Goal: Check status

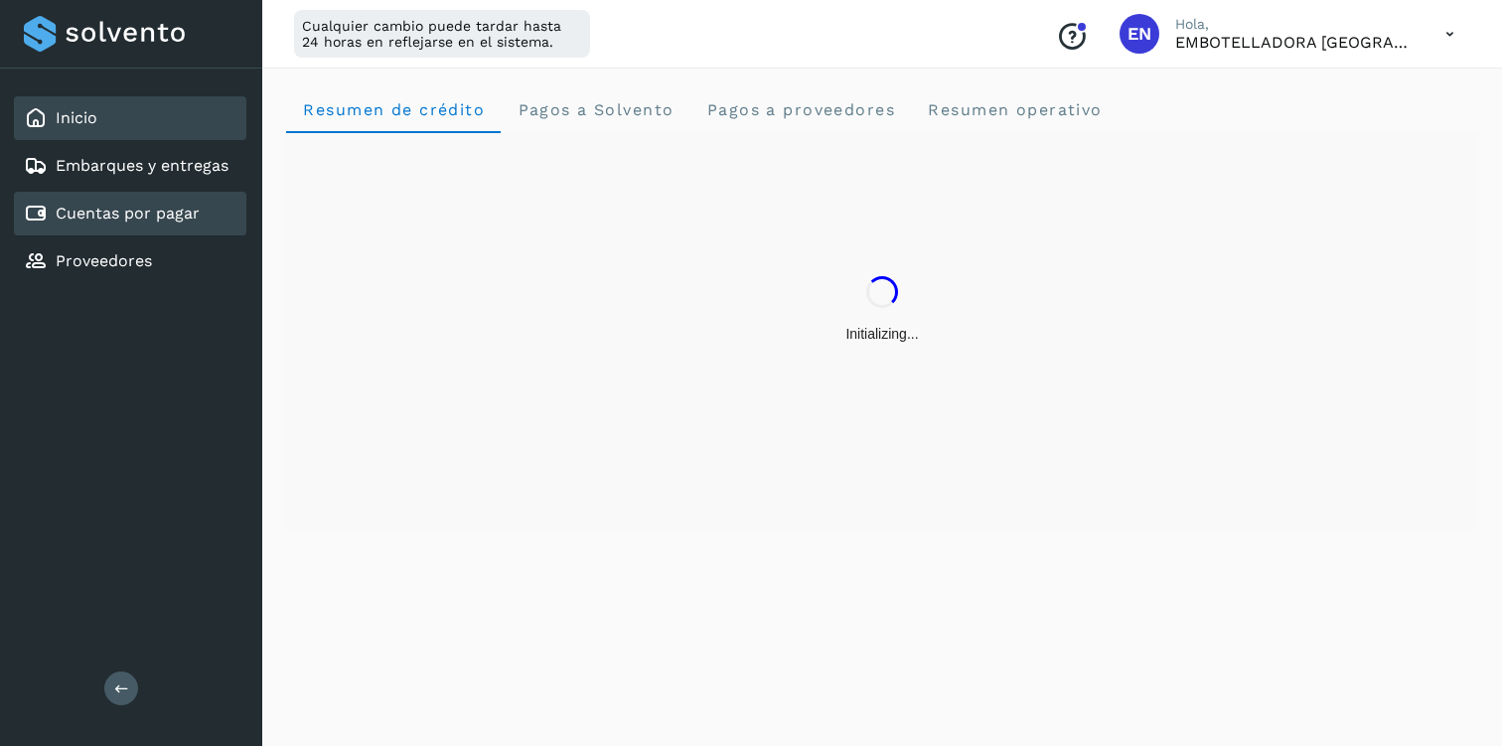
click at [114, 206] on link "Cuentas por pagar" at bounding box center [128, 213] width 144 height 19
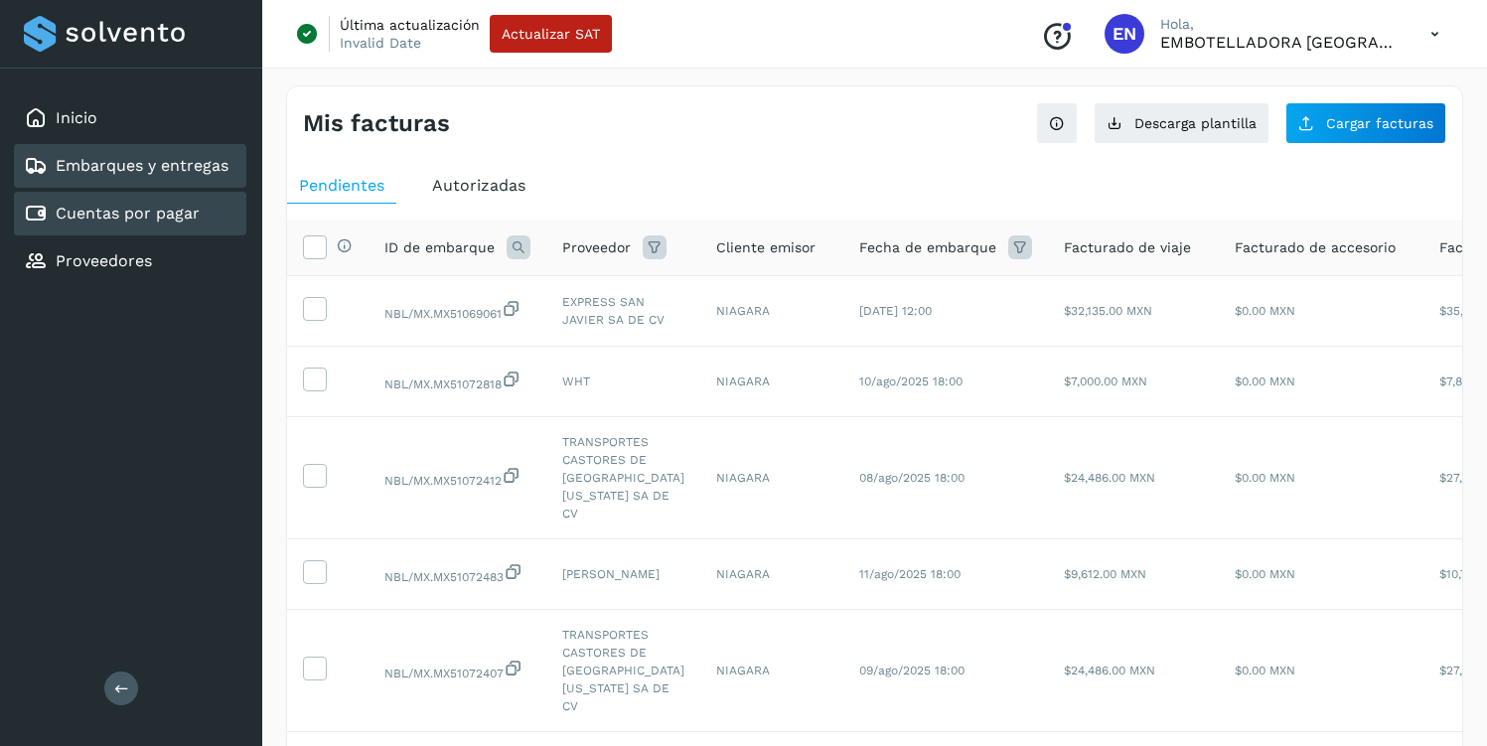
click at [101, 155] on div "Embarques y entregas" at bounding box center [126, 166] width 205 height 24
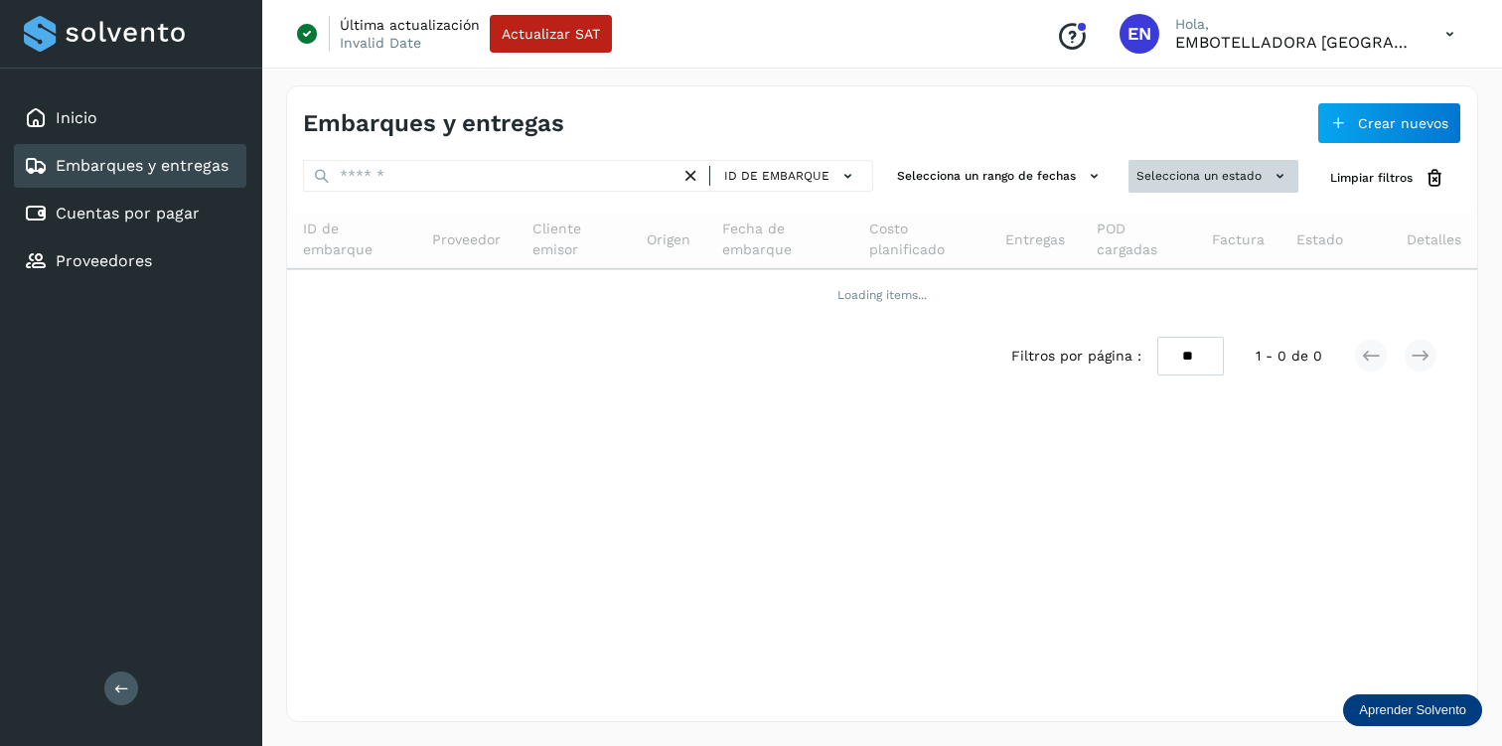
click at [1227, 182] on button "Selecciona un estado" at bounding box center [1214, 176] width 170 height 33
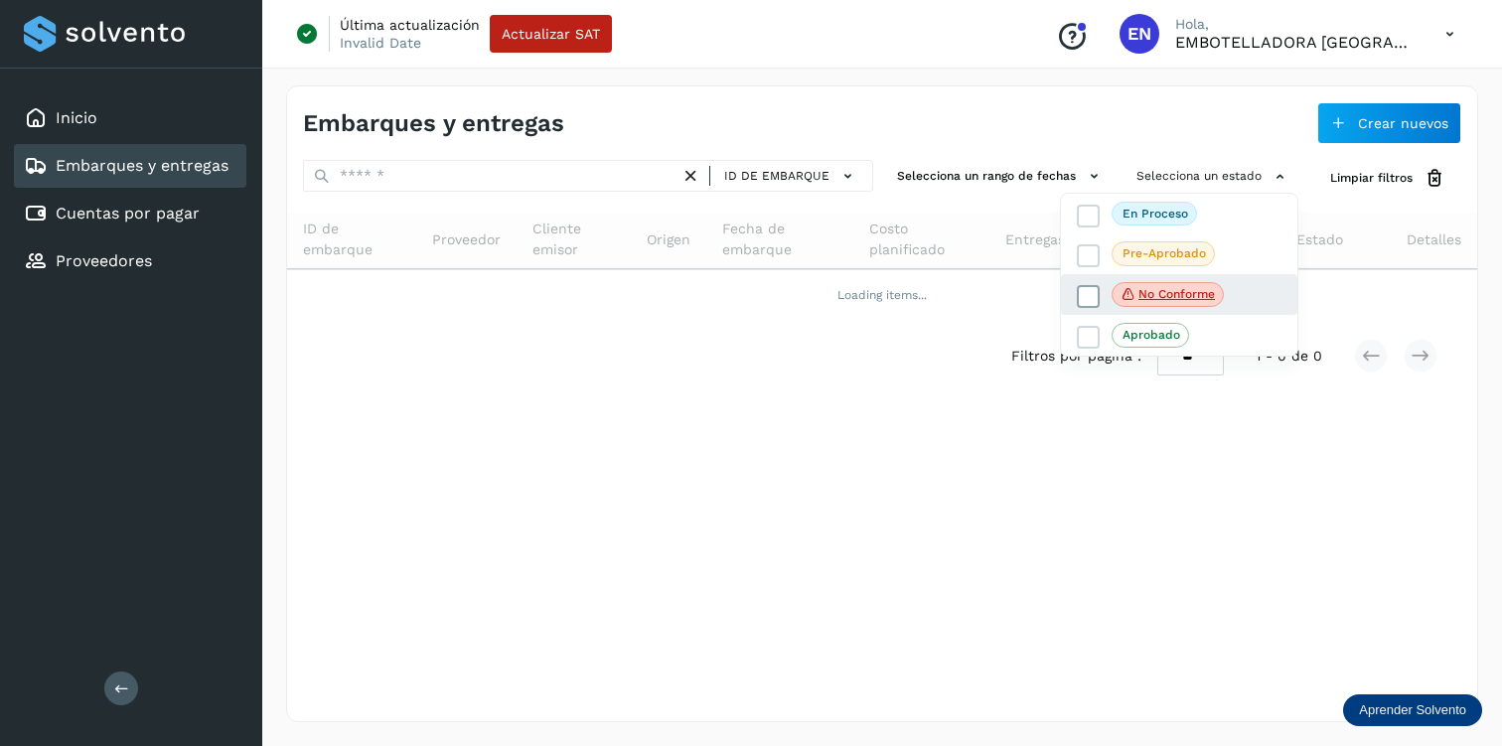
click at [1091, 295] on icon at bounding box center [1089, 296] width 20 height 20
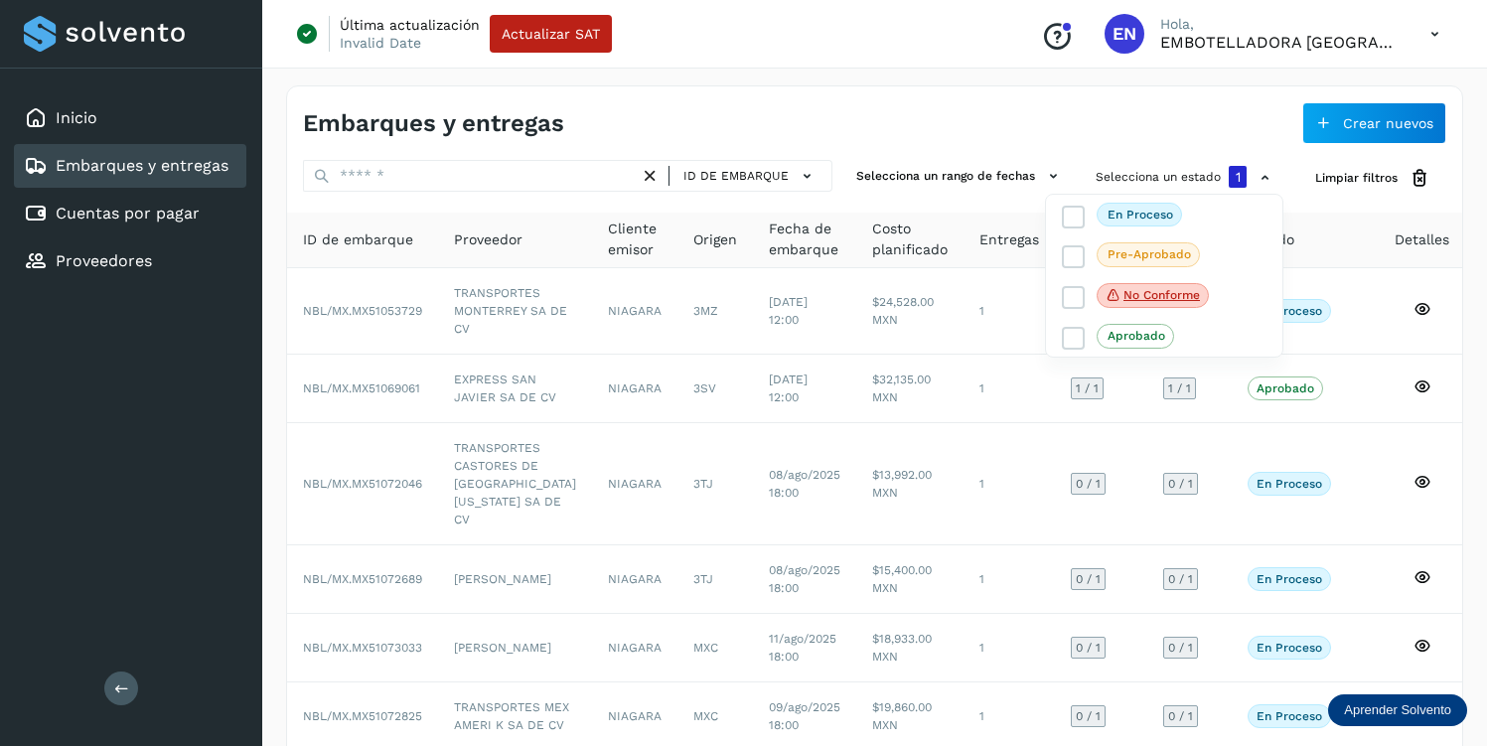
click at [953, 110] on div at bounding box center [743, 373] width 1487 height 746
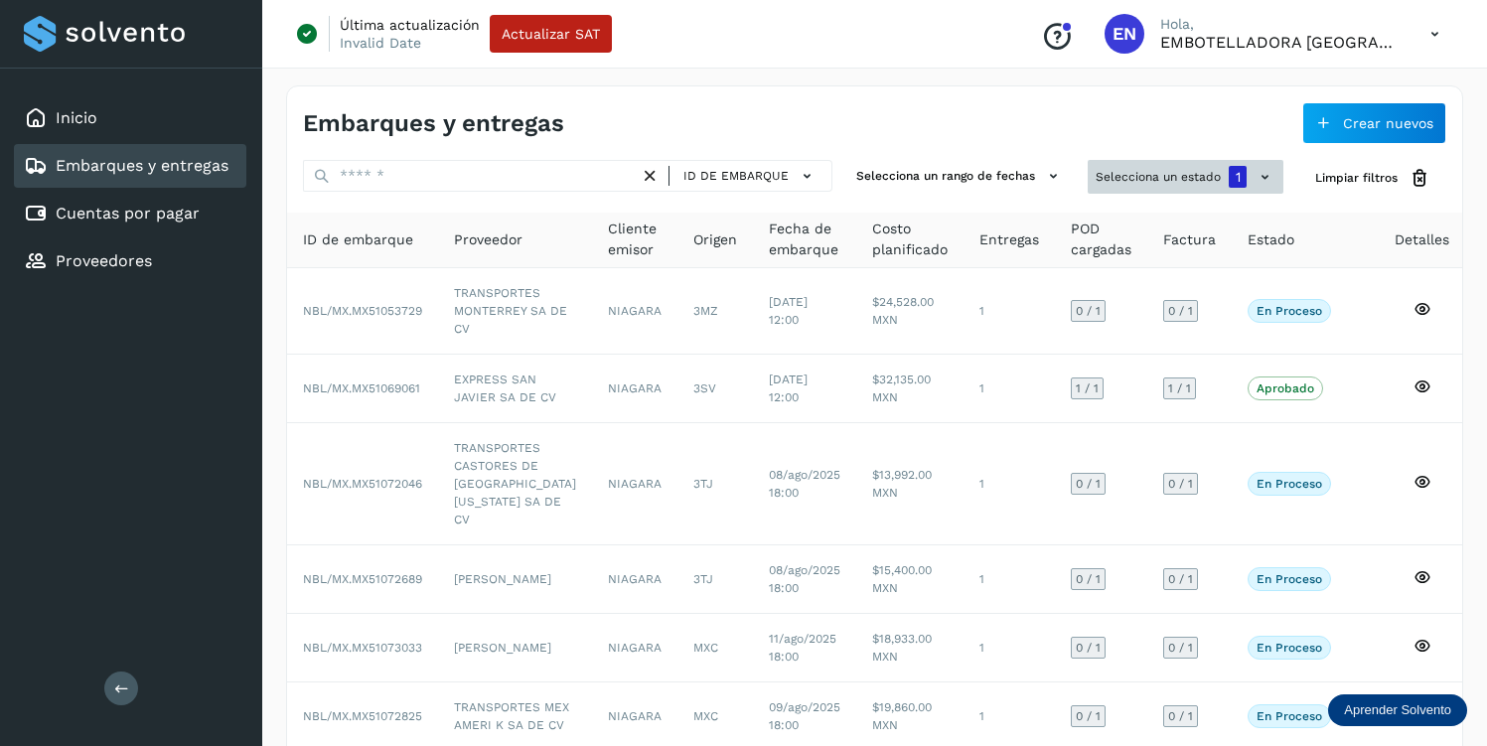
click at [1184, 163] on button "Selecciona un estado 1" at bounding box center [1186, 177] width 196 height 34
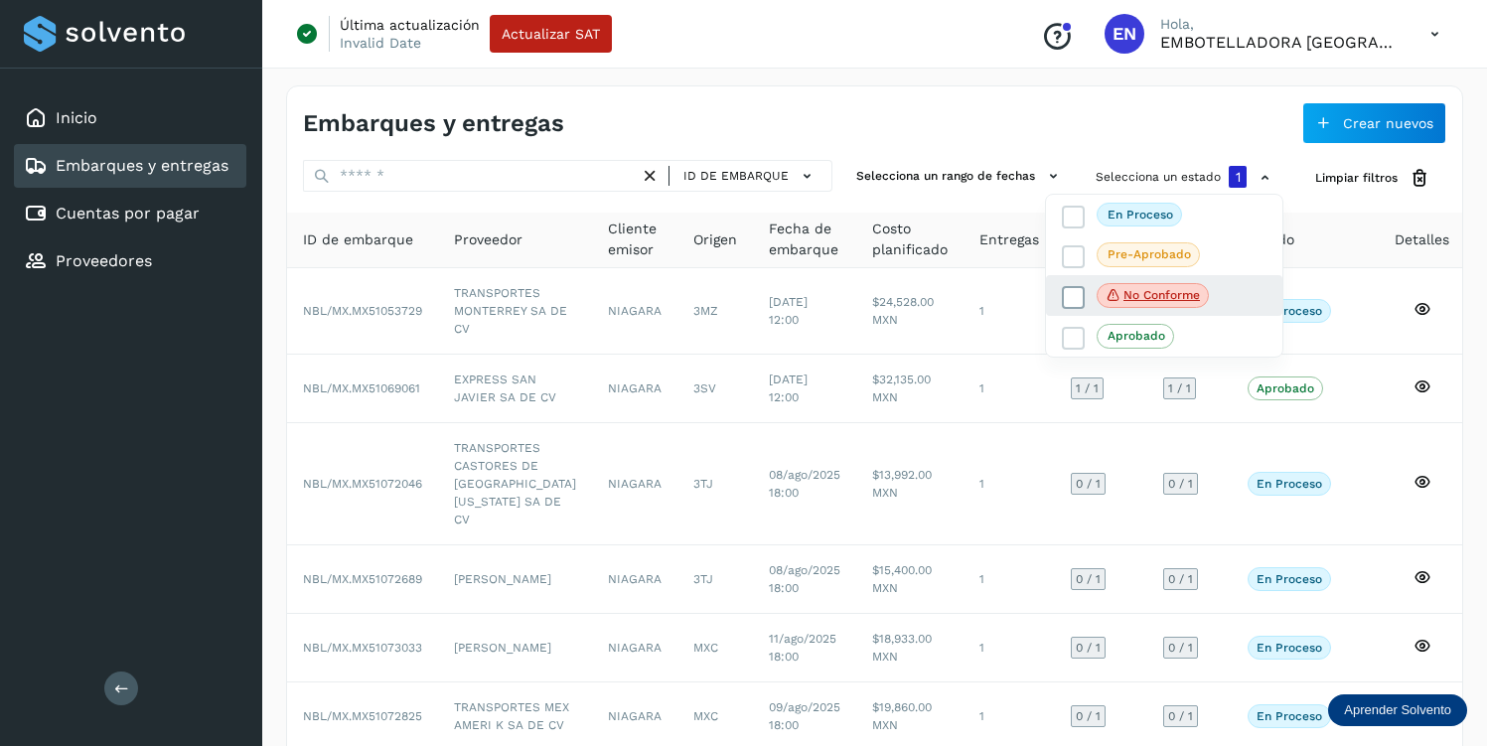
click at [1075, 293] on icon at bounding box center [1074, 297] width 20 height 20
click at [1075, 293] on icon at bounding box center [1074, 296] width 20 height 20
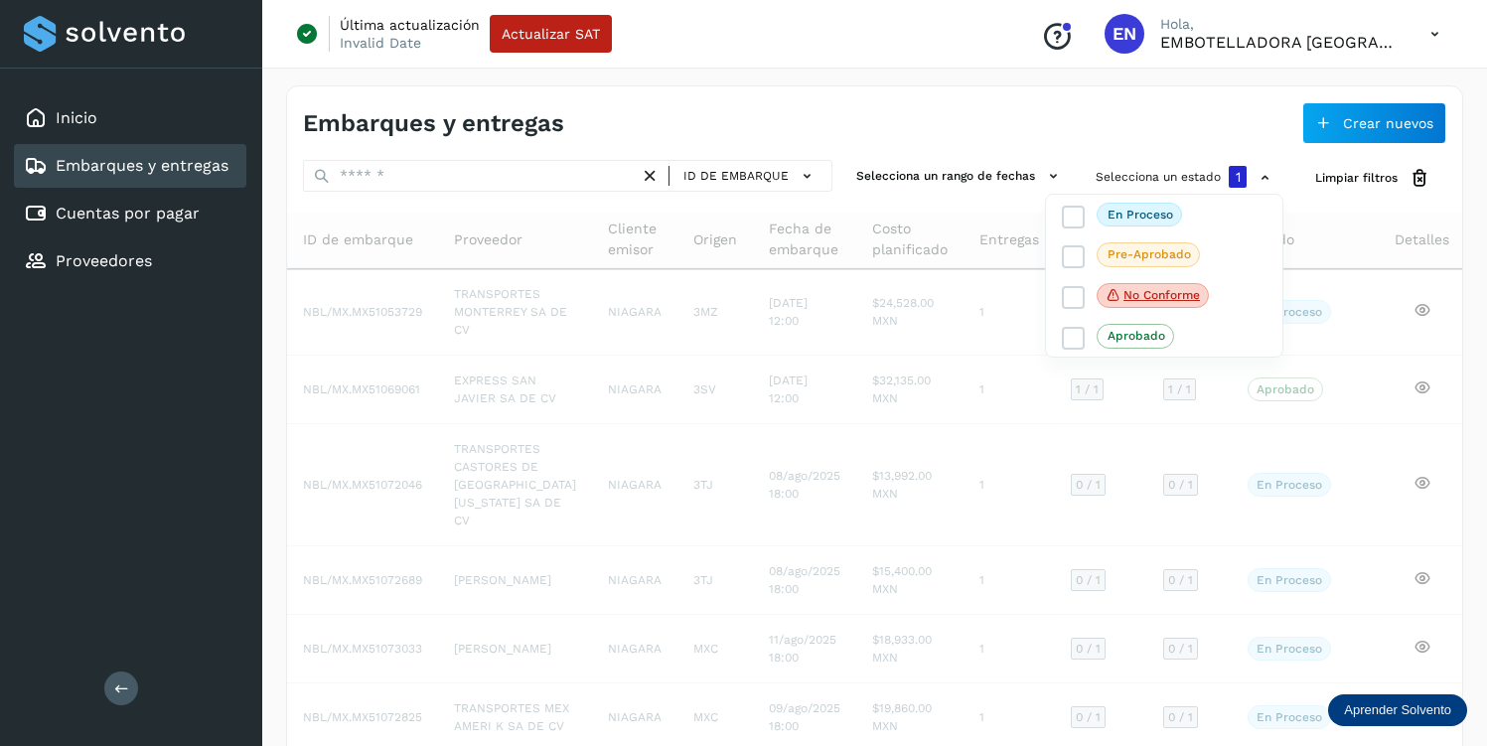
click at [968, 81] on div at bounding box center [743, 373] width 1487 height 746
click at [121, 679] on button at bounding box center [121, 689] width 34 height 34
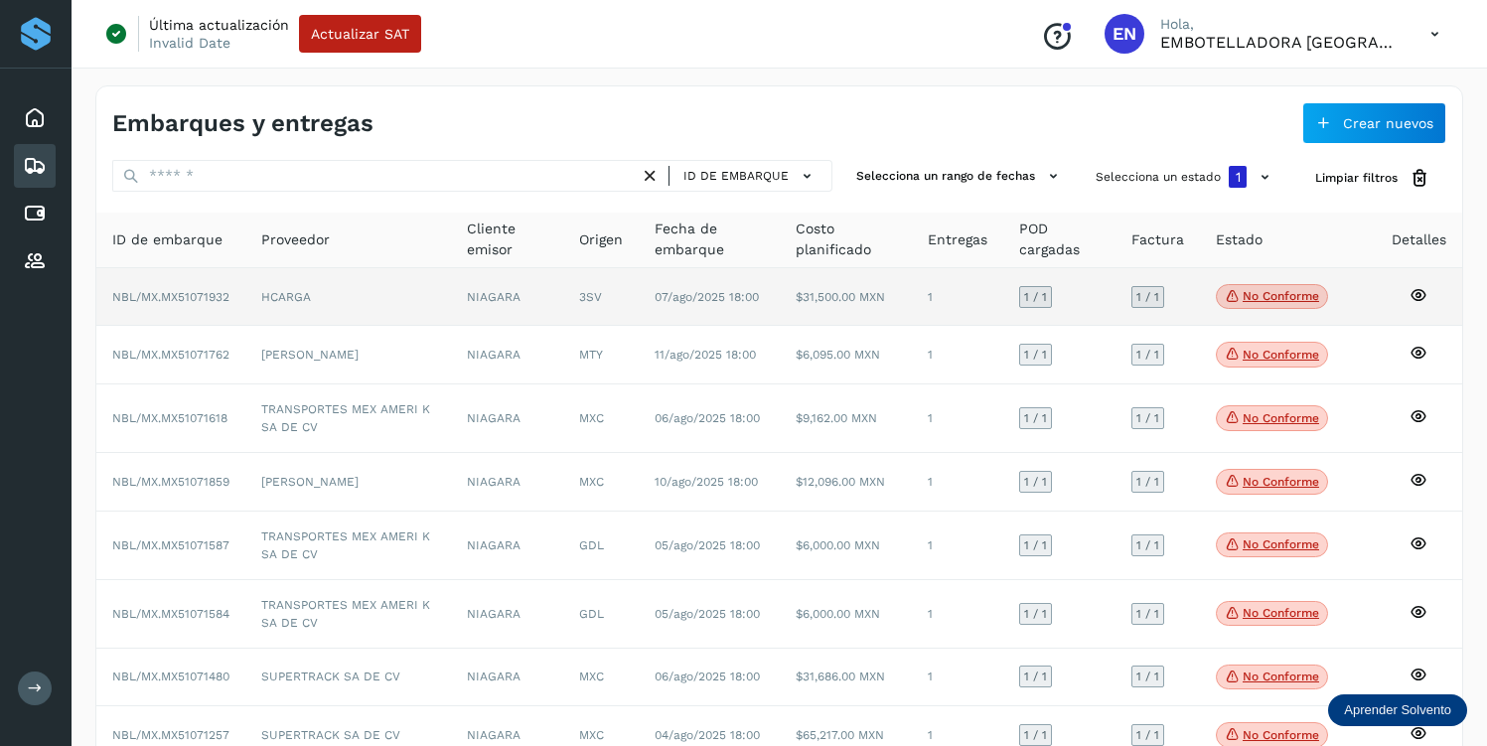
click at [1424, 298] on icon at bounding box center [1419, 295] width 18 height 18
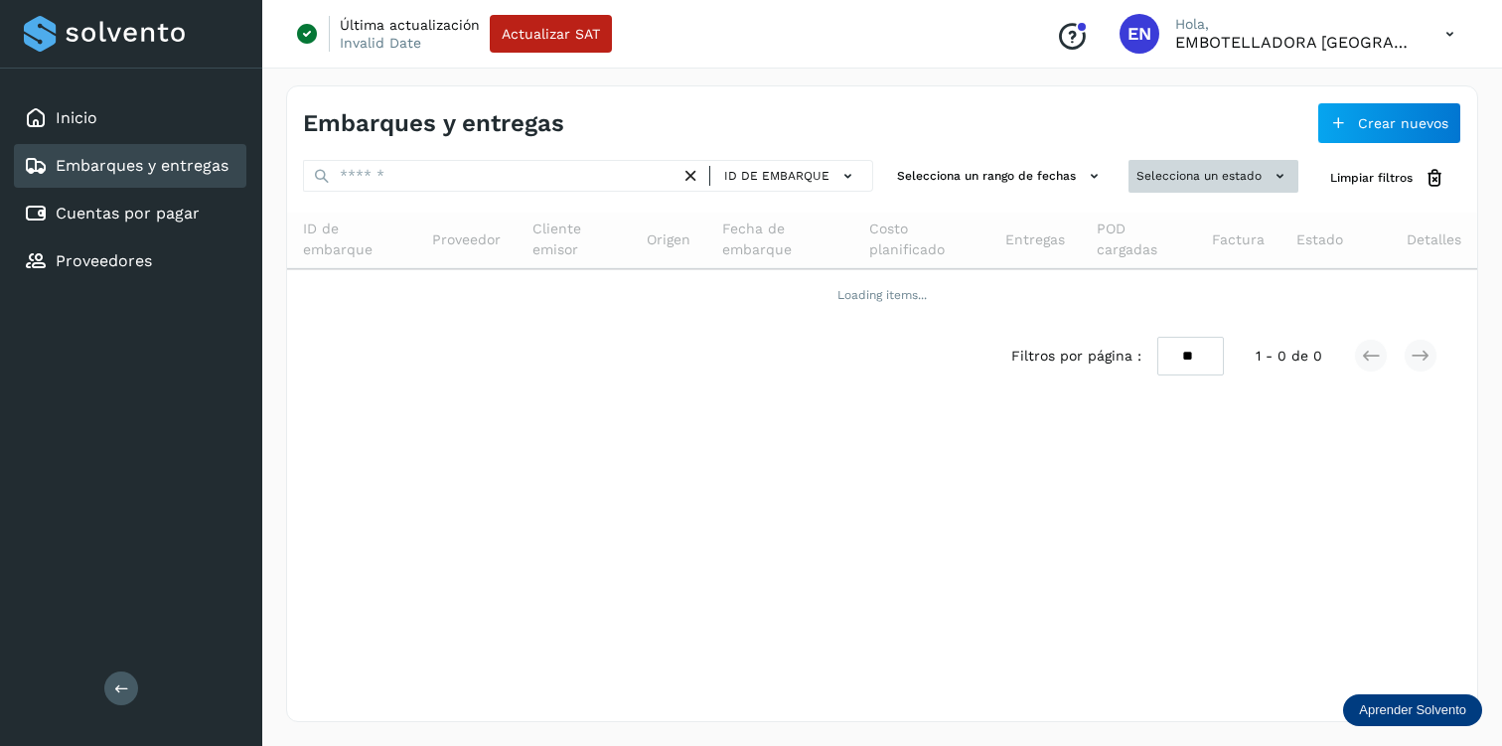
click at [1232, 170] on button "Selecciona un estado" at bounding box center [1214, 176] width 170 height 33
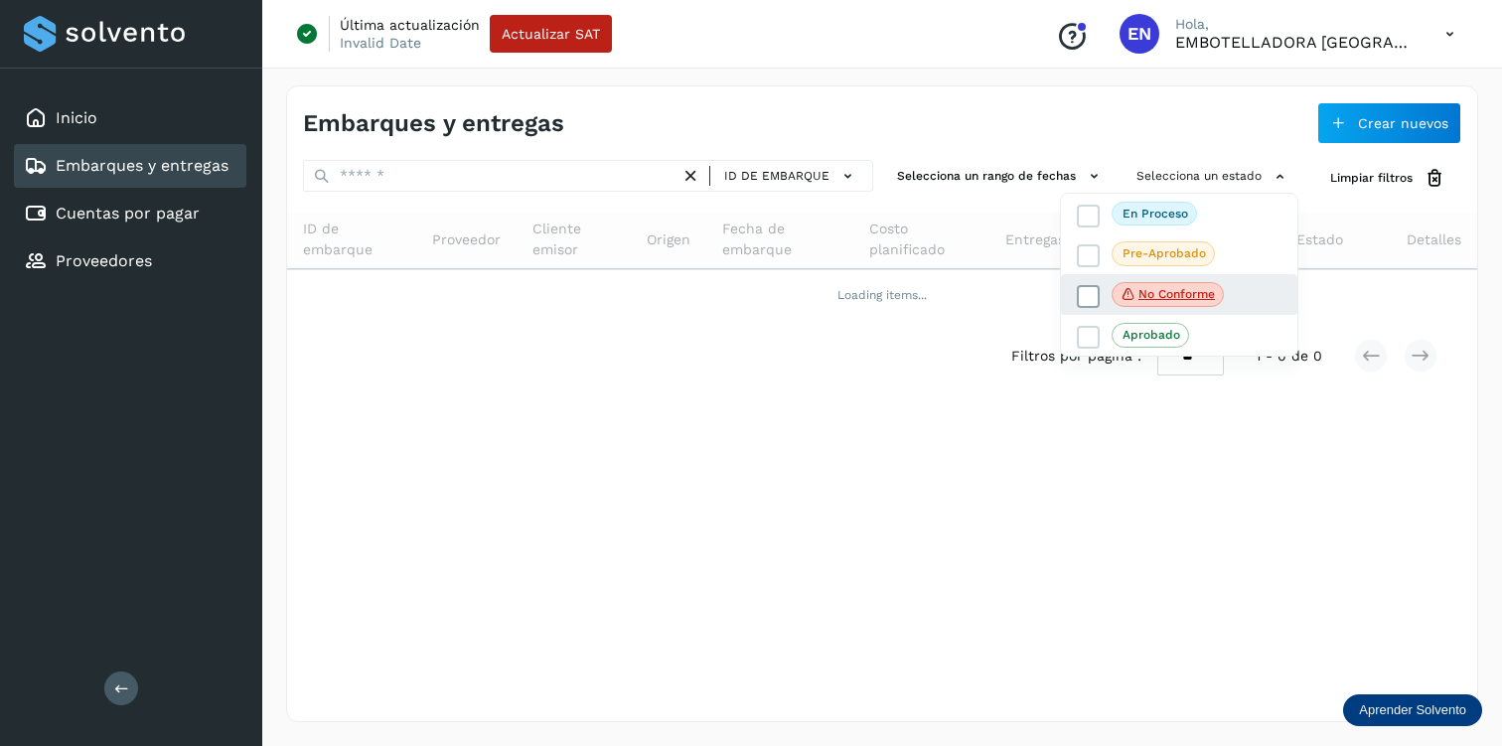
click at [1088, 299] on icon at bounding box center [1089, 296] width 20 height 20
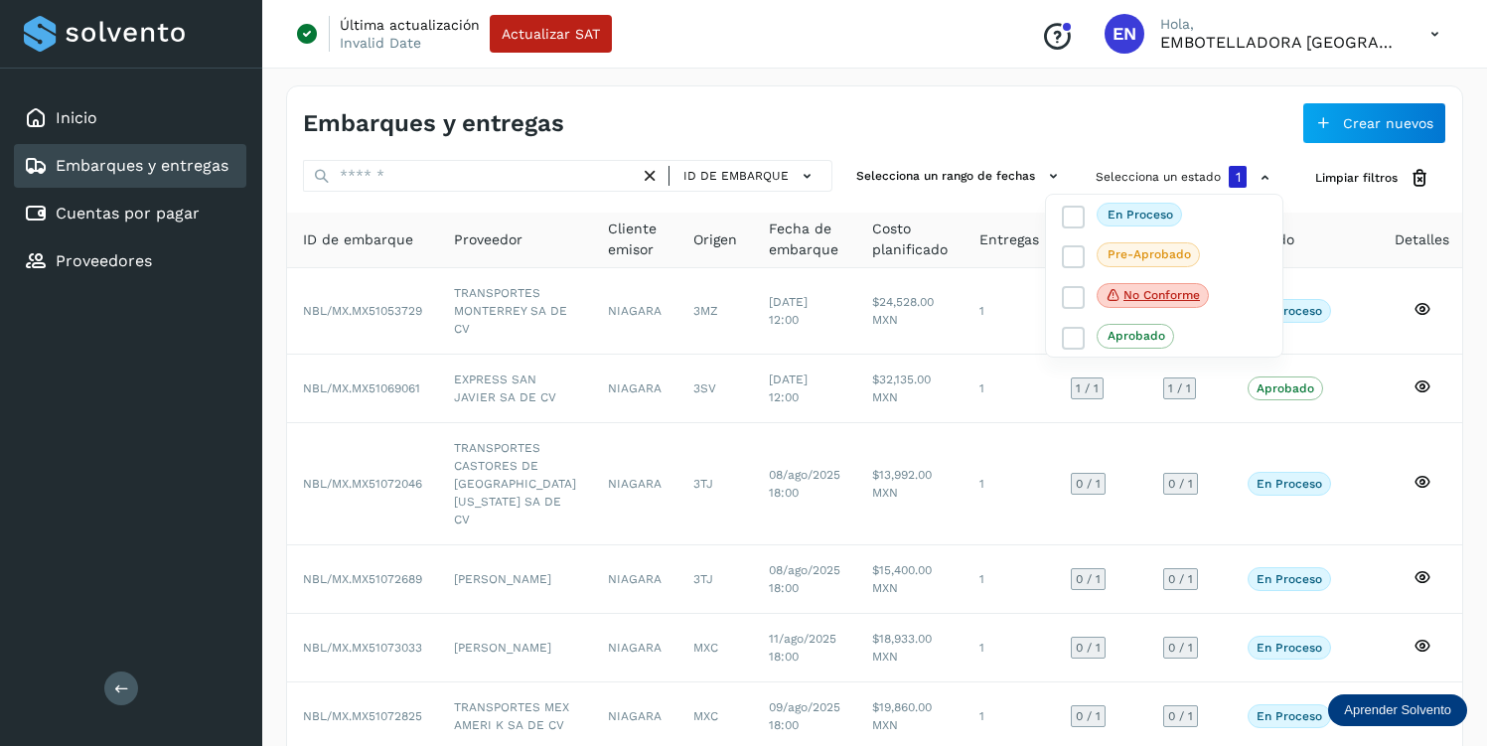
click at [121, 685] on icon at bounding box center [121, 688] width 15 height 15
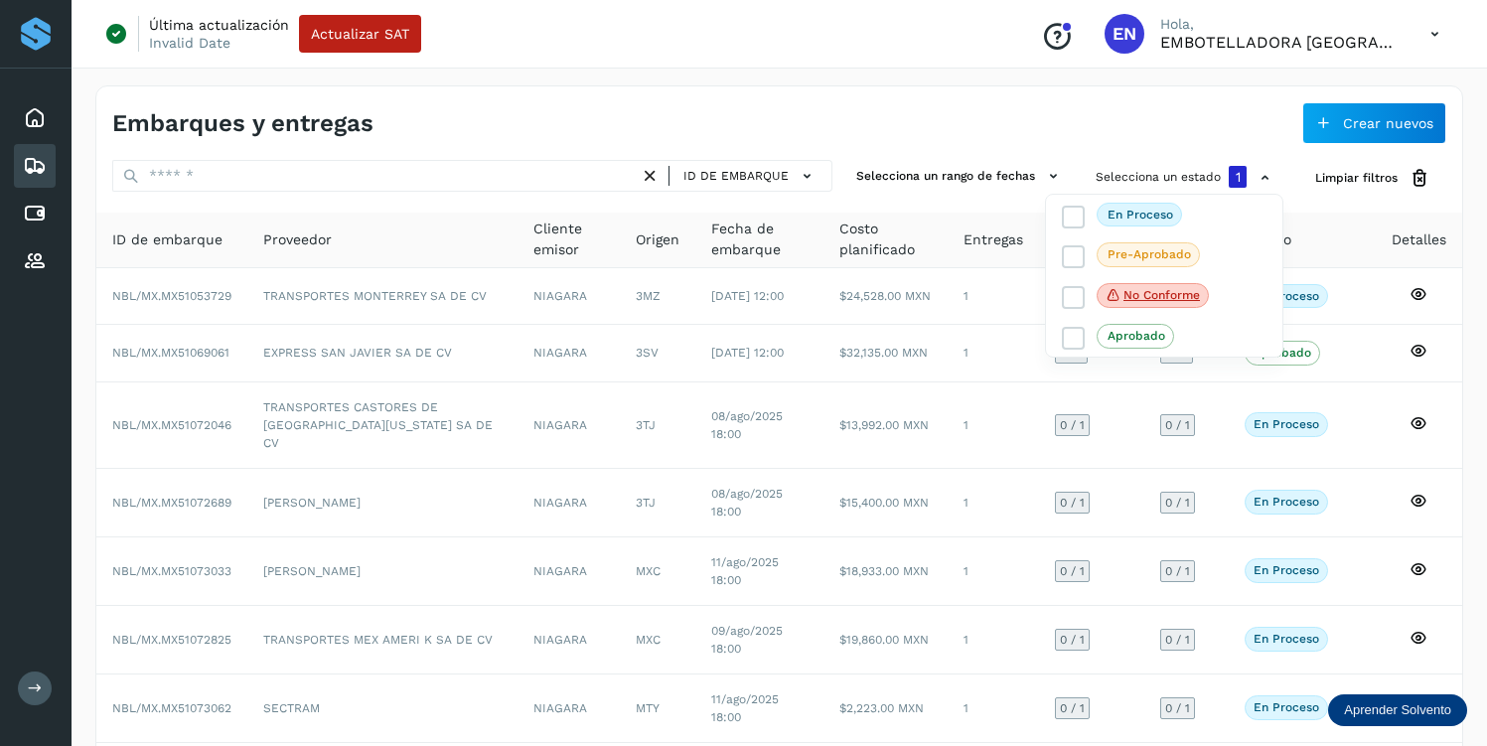
click at [968, 101] on div at bounding box center [743, 373] width 1487 height 746
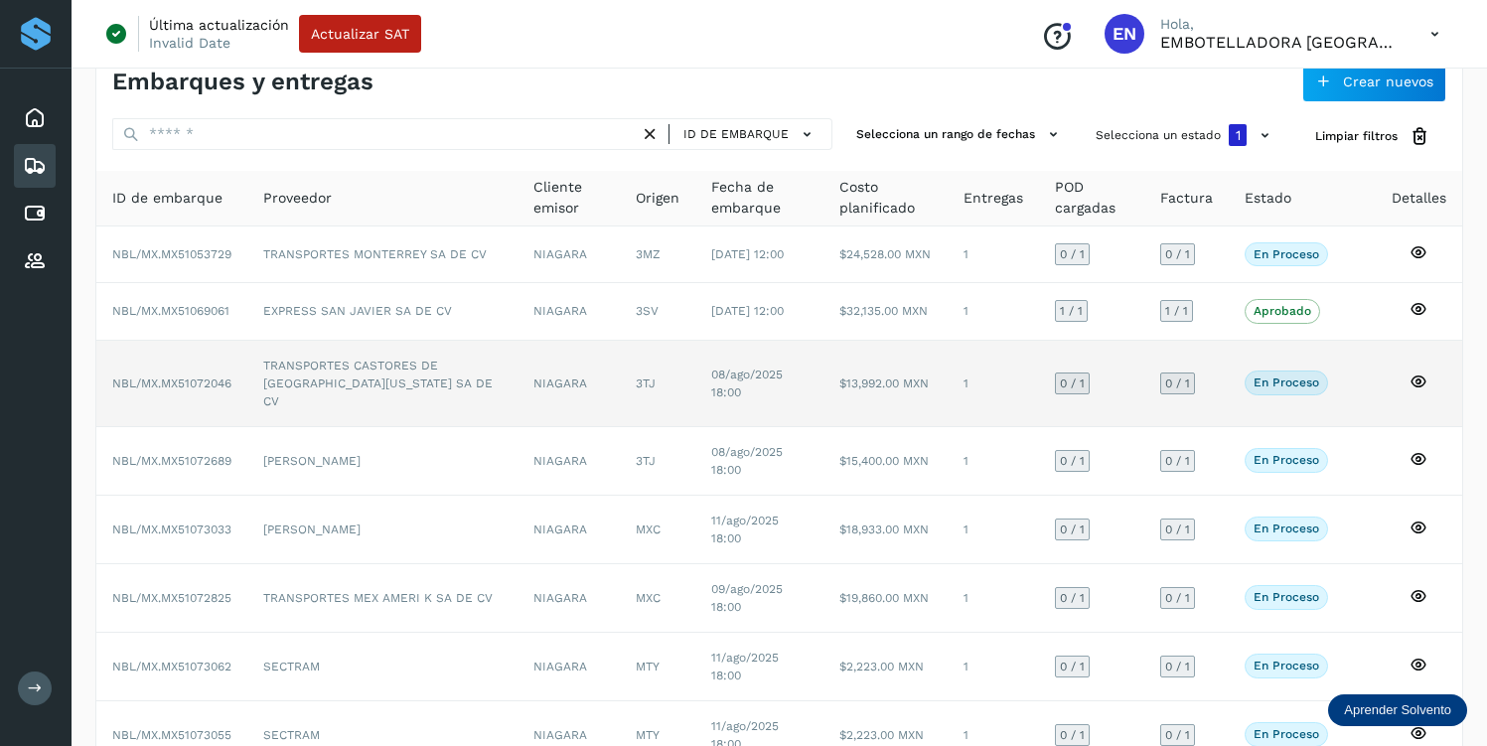
scroll to position [255, 0]
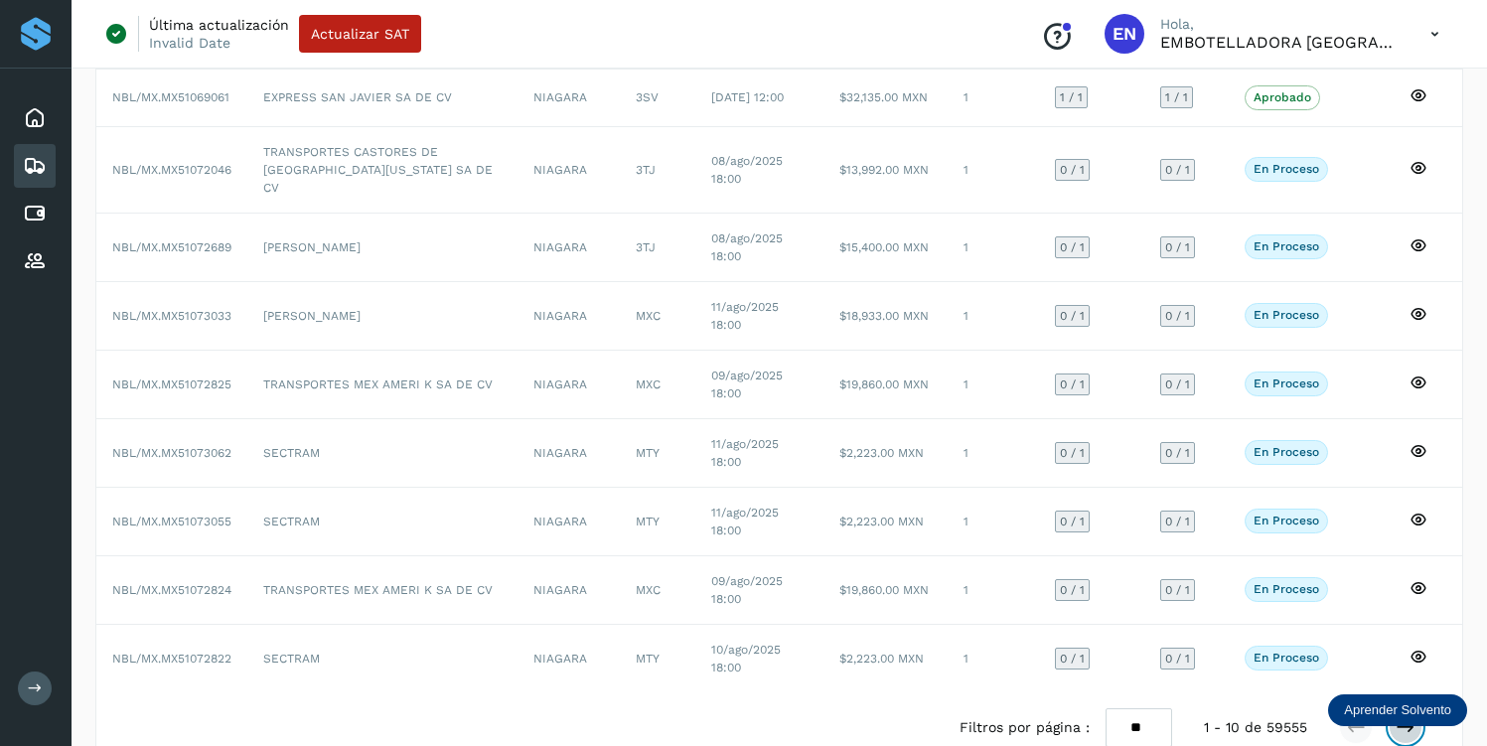
click at [1411, 717] on icon at bounding box center [1406, 727] width 20 height 20
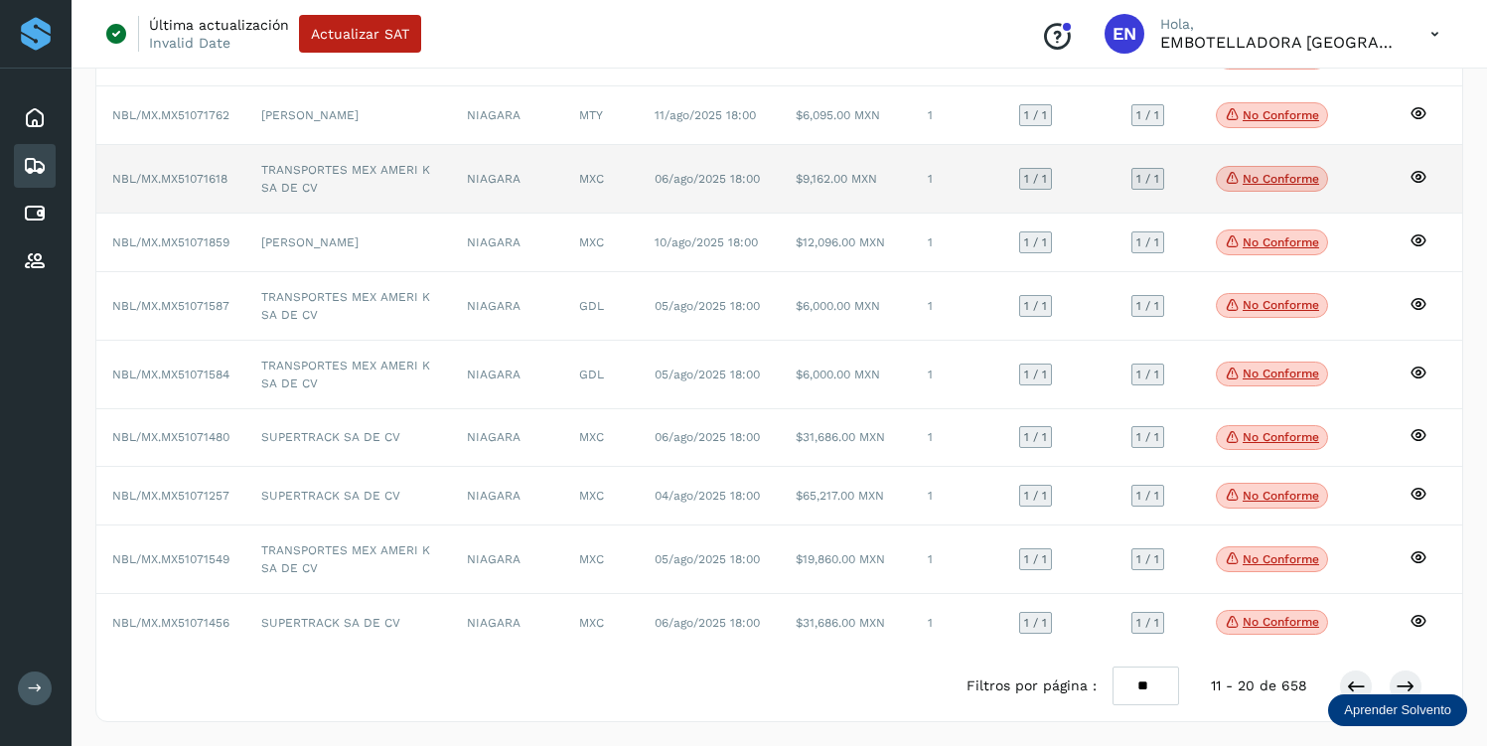
click at [1261, 172] on p "No conforme" at bounding box center [1281, 179] width 76 height 14
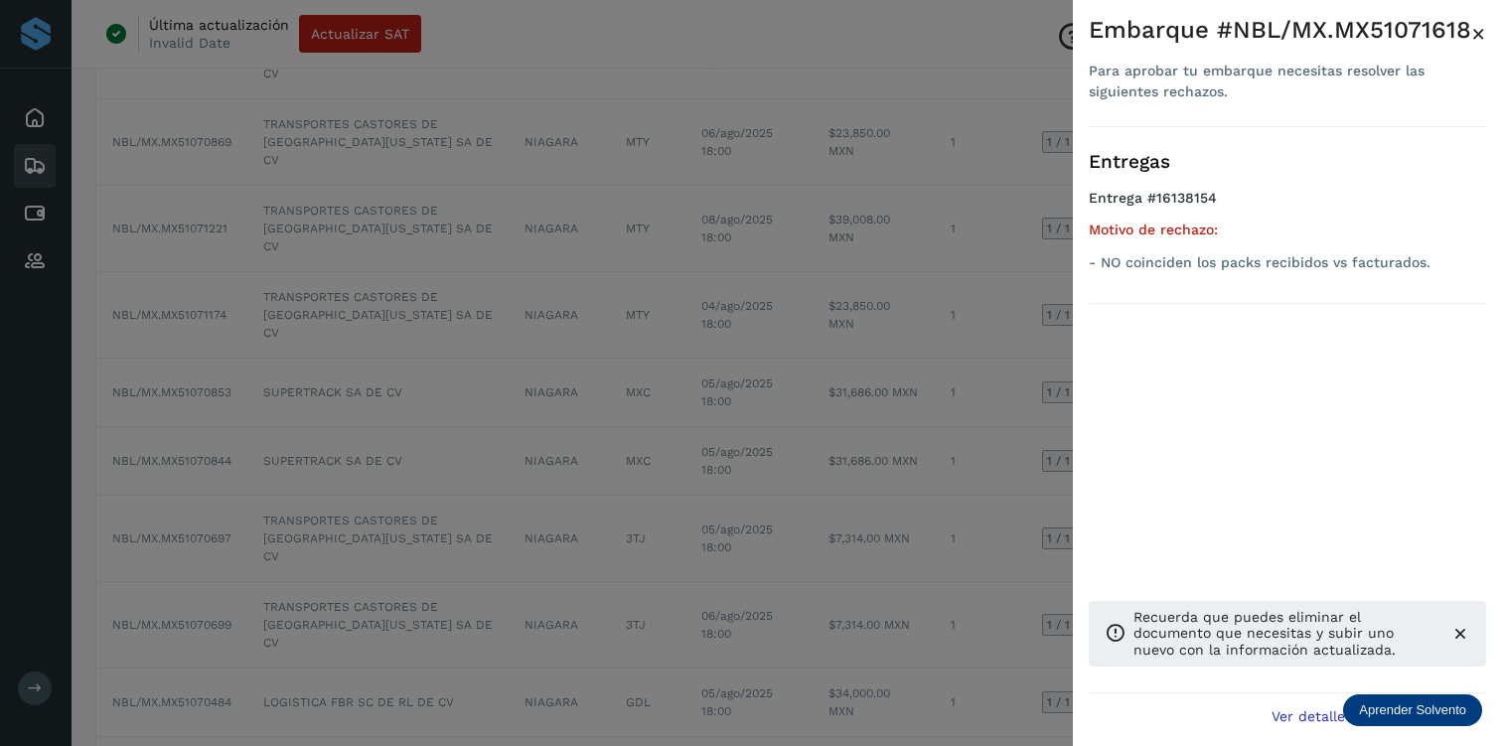
click at [1475, 37] on span "×" at bounding box center [1478, 34] width 15 height 28
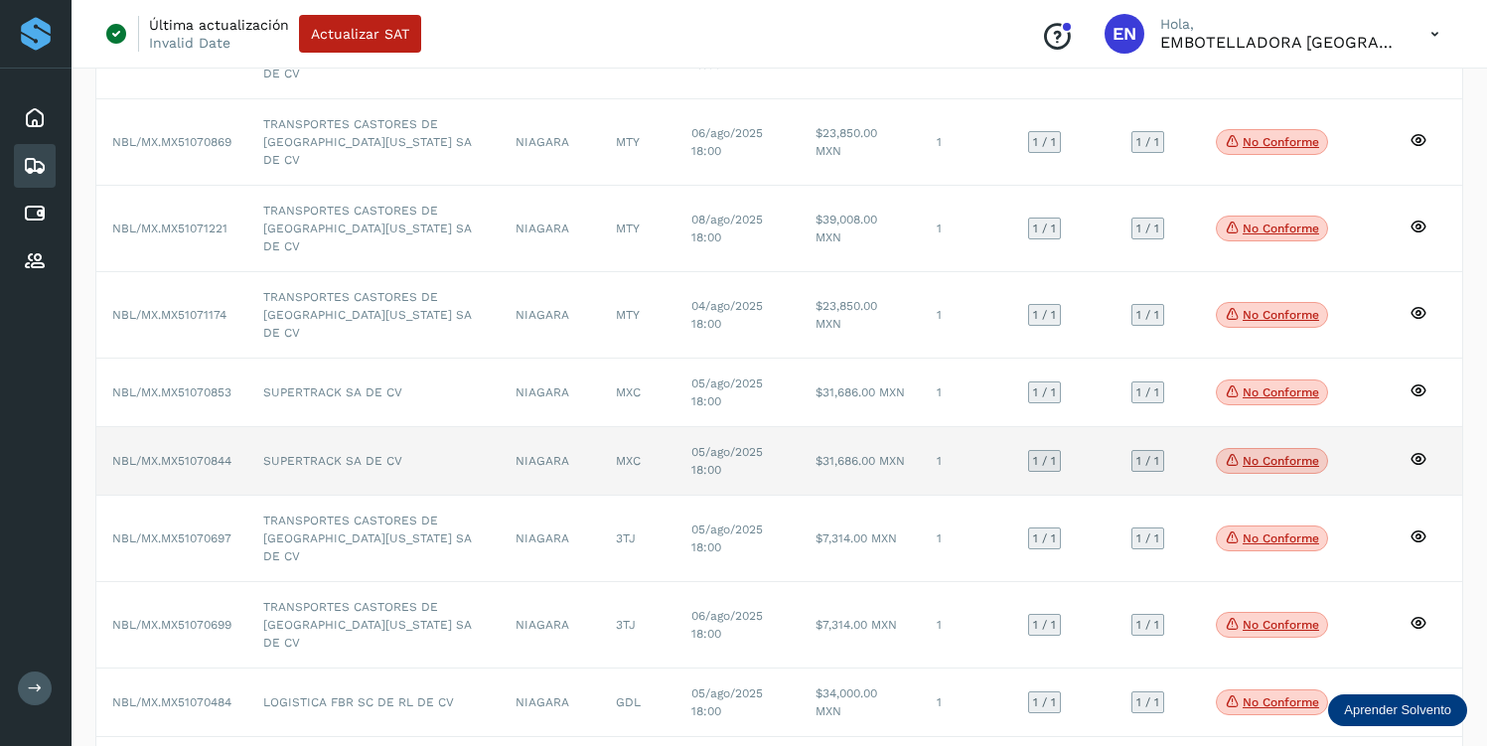
click at [1252, 448] on span "No conforme" at bounding box center [1272, 461] width 112 height 26
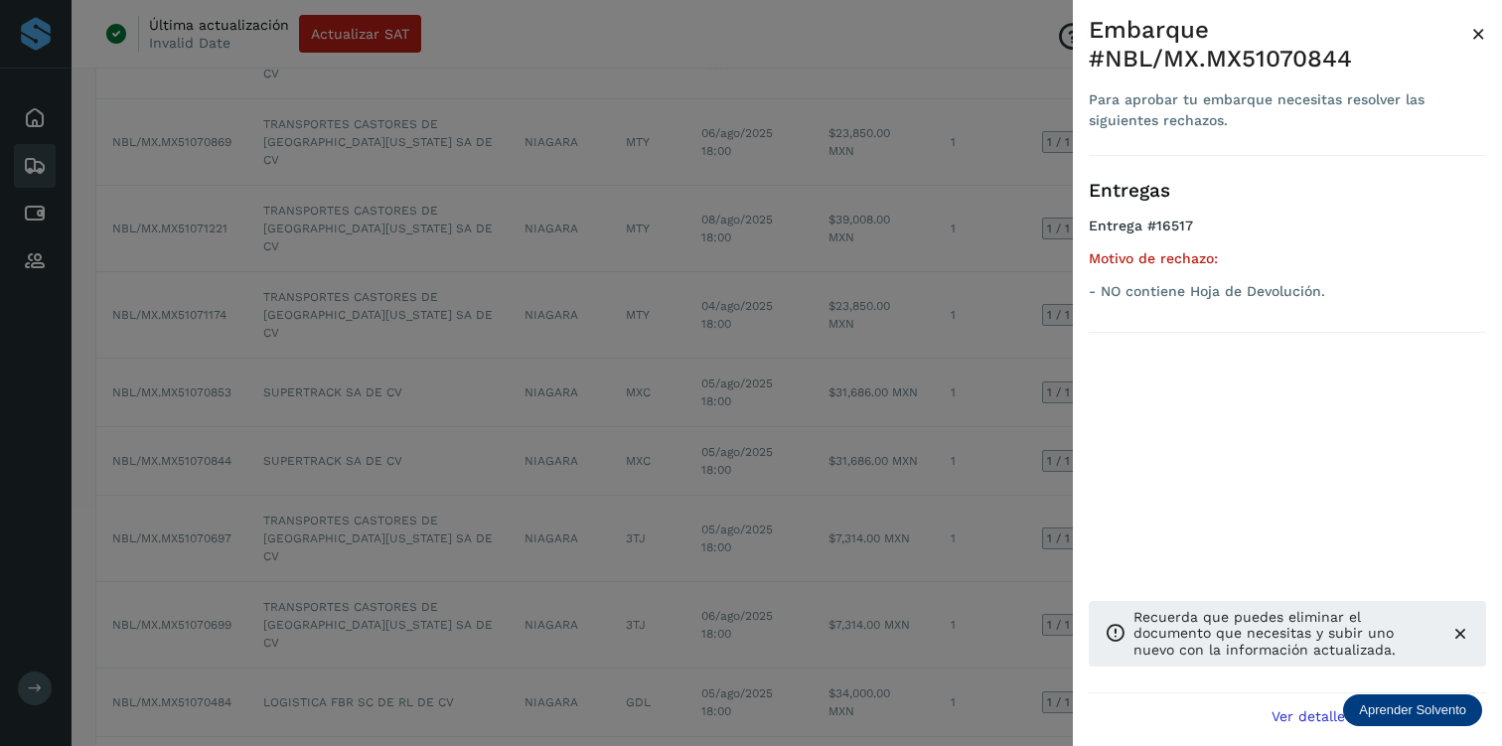
click at [1473, 30] on span "×" at bounding box center [1478, 34] width 15 height 28
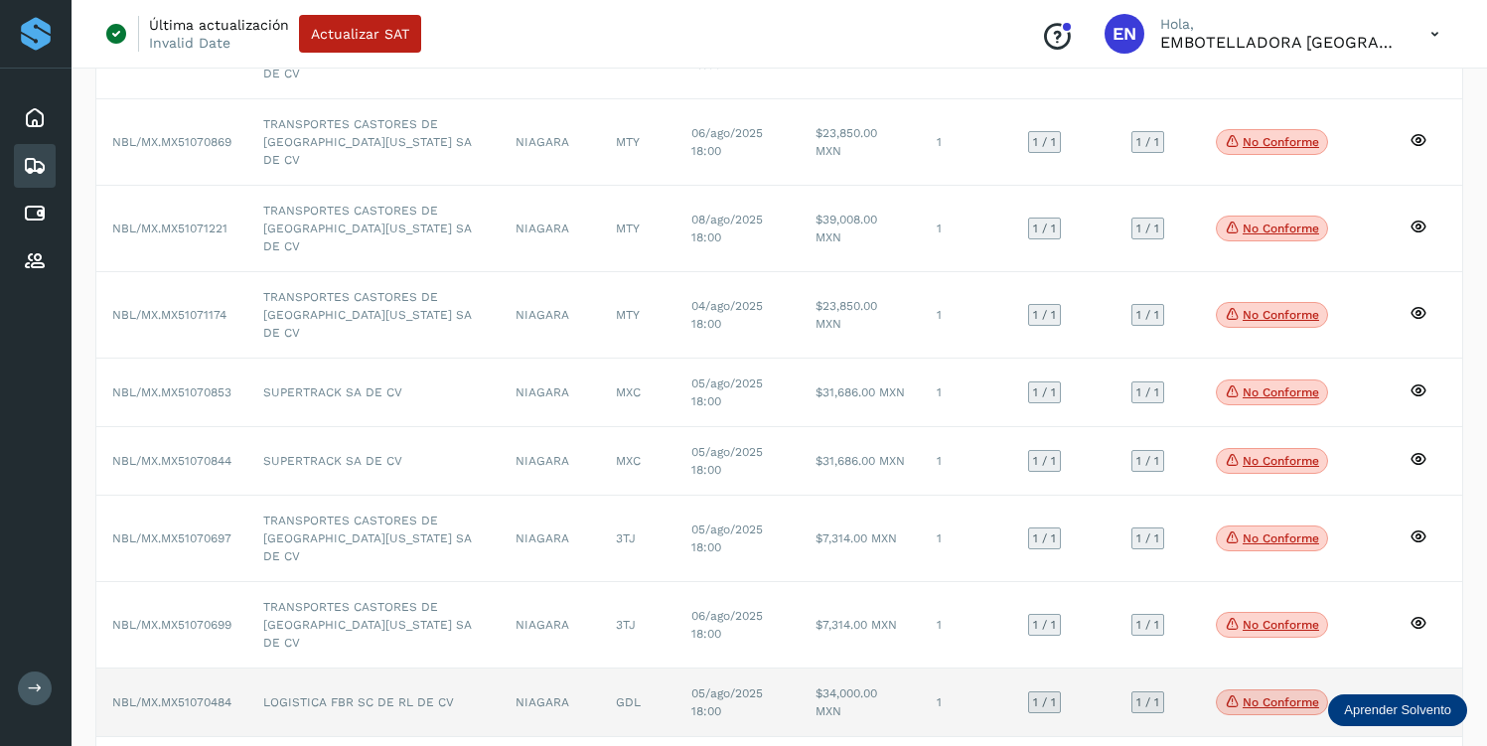
click at [1258, 695] on p "No conforme" at bounding box center [1281, 702] width 76 height 14
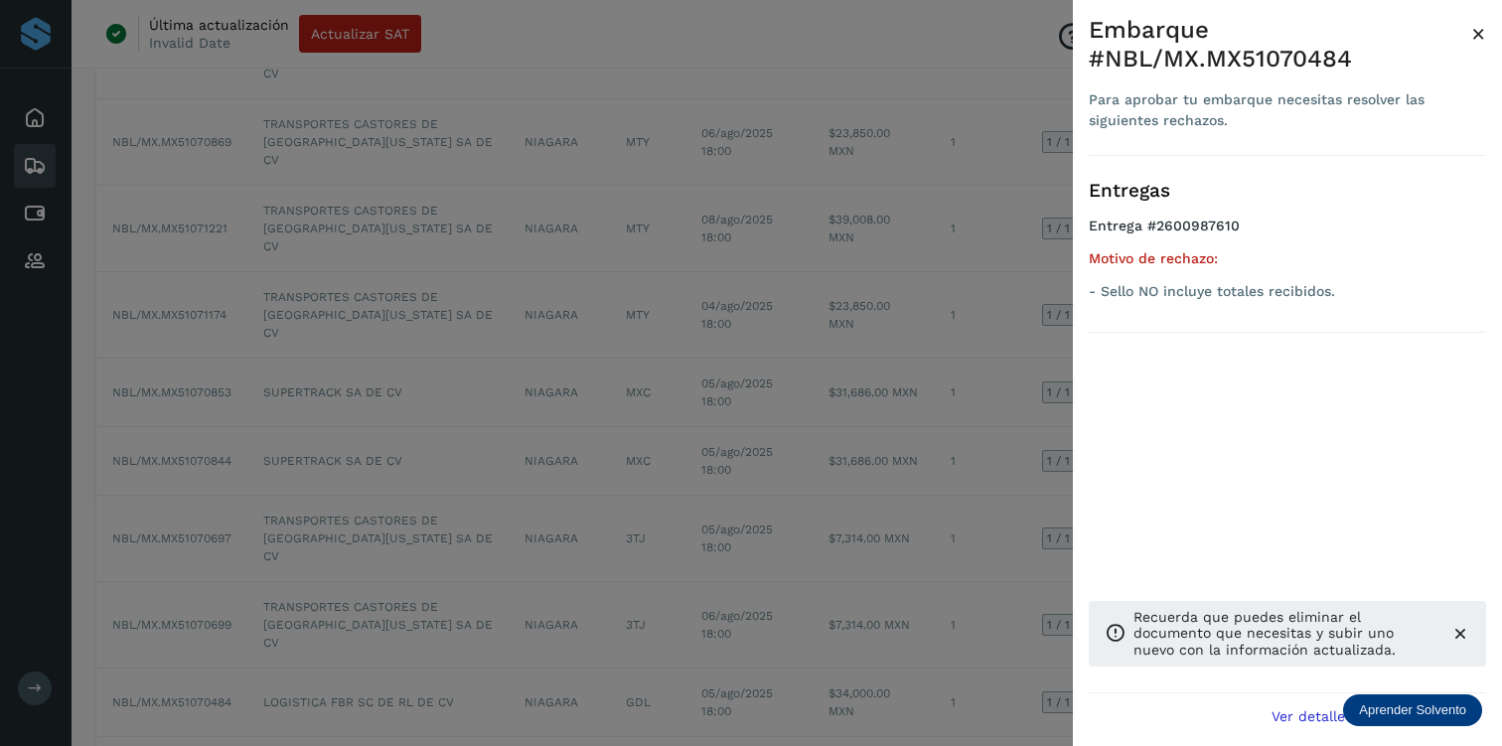
click at [1475, 28] on span "×" at bounding box center [1478, 34] width 15 height 28
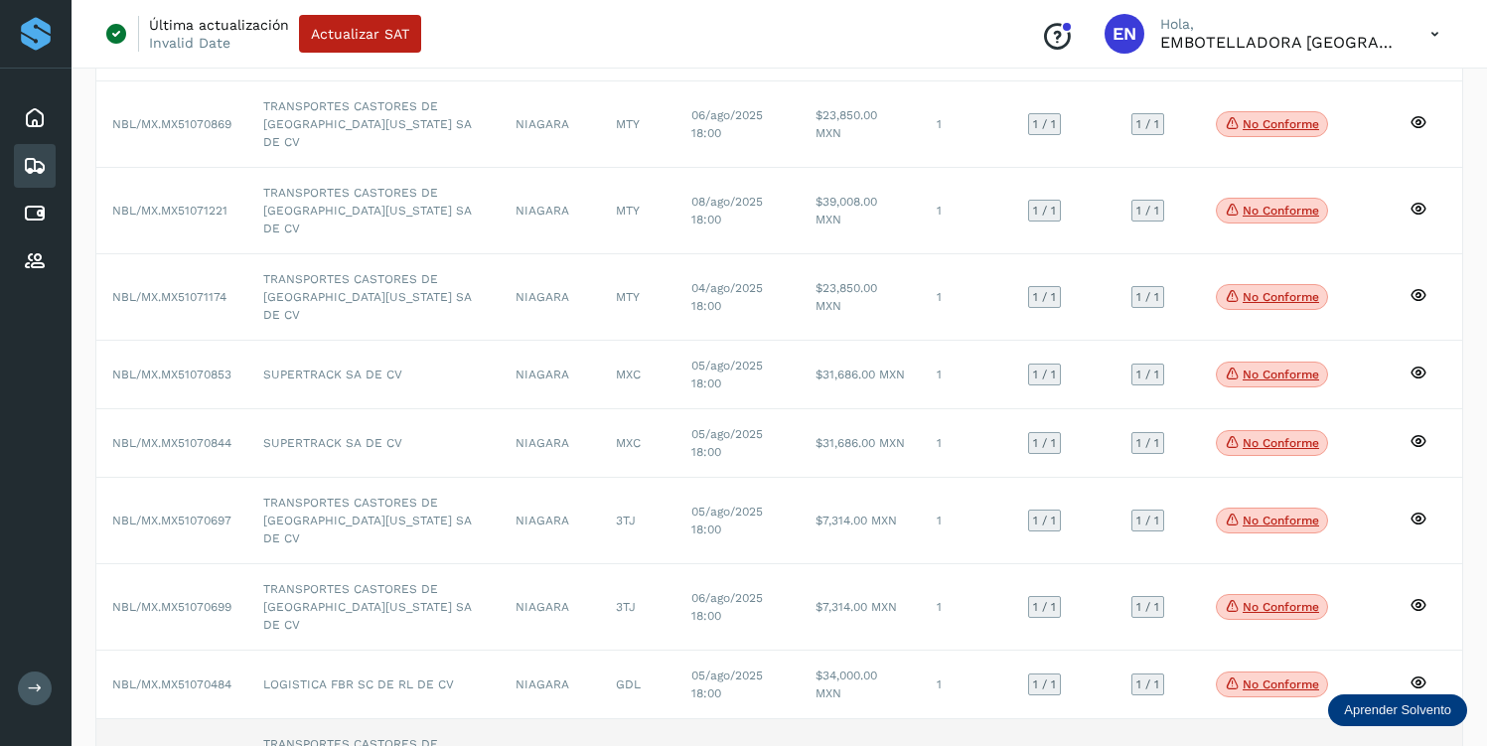
scroll to position [302, 0]
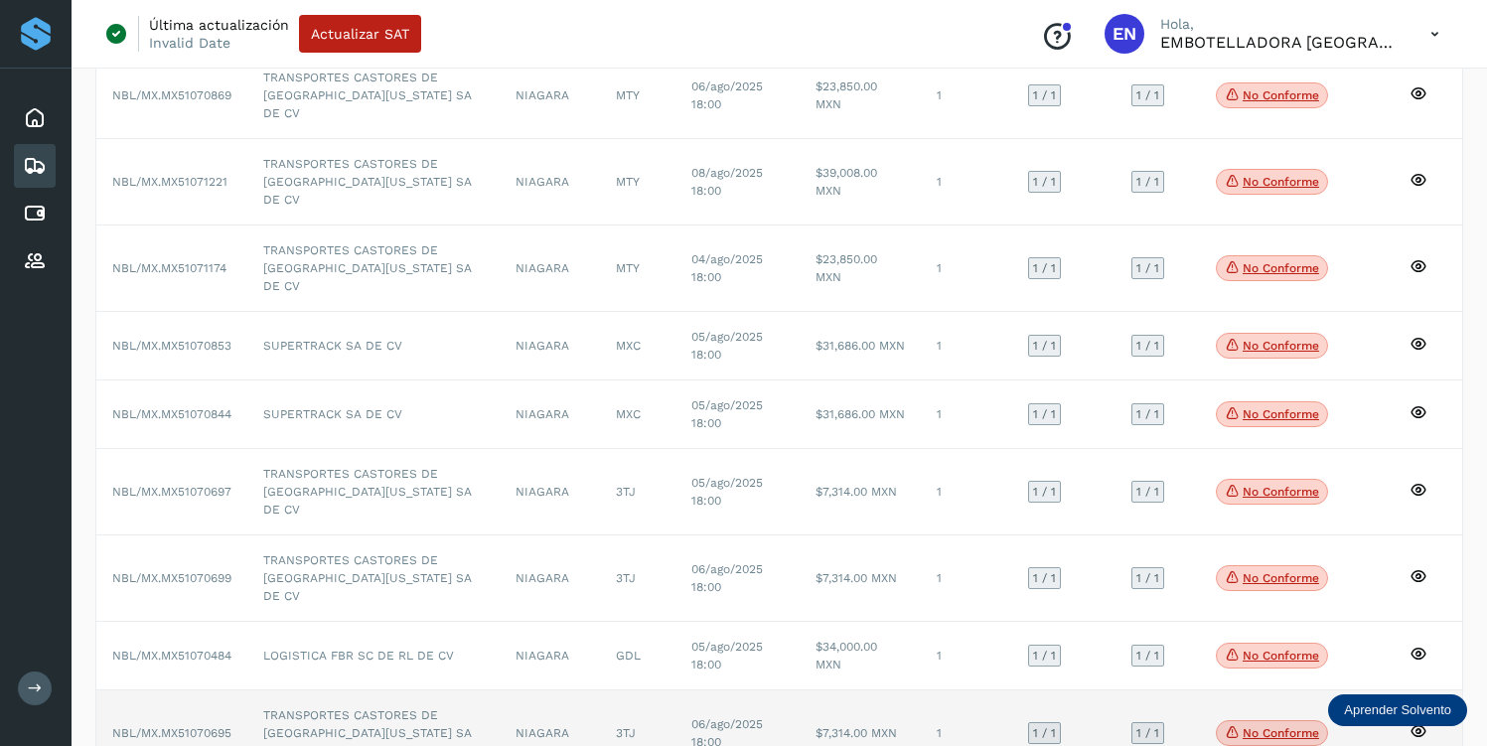
click at [1246, 726] on p "No conforme" at bounding box center [1281, 733] width 76 height 14
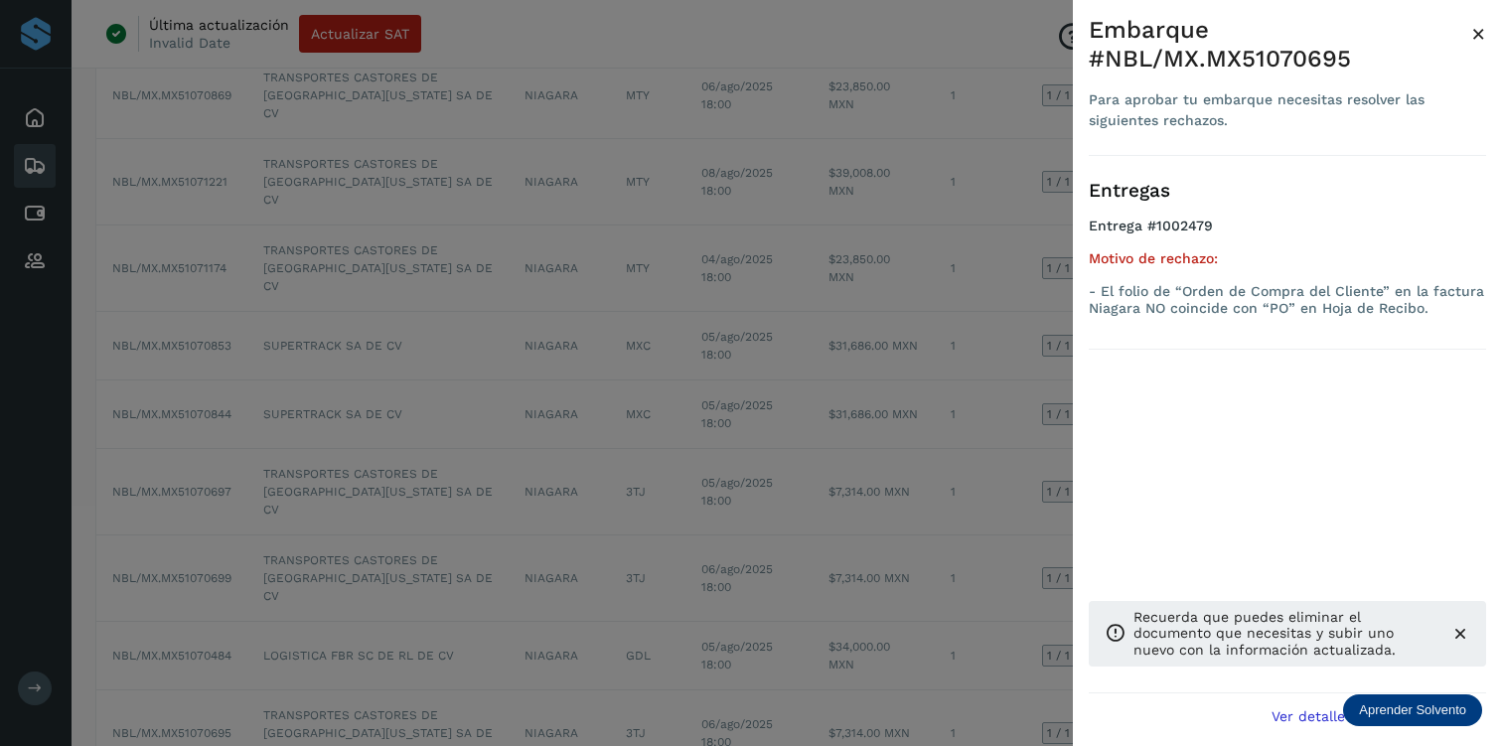
click at [1475, 32] on span "×" at bounding box center [1478, 34] width 15 height 28
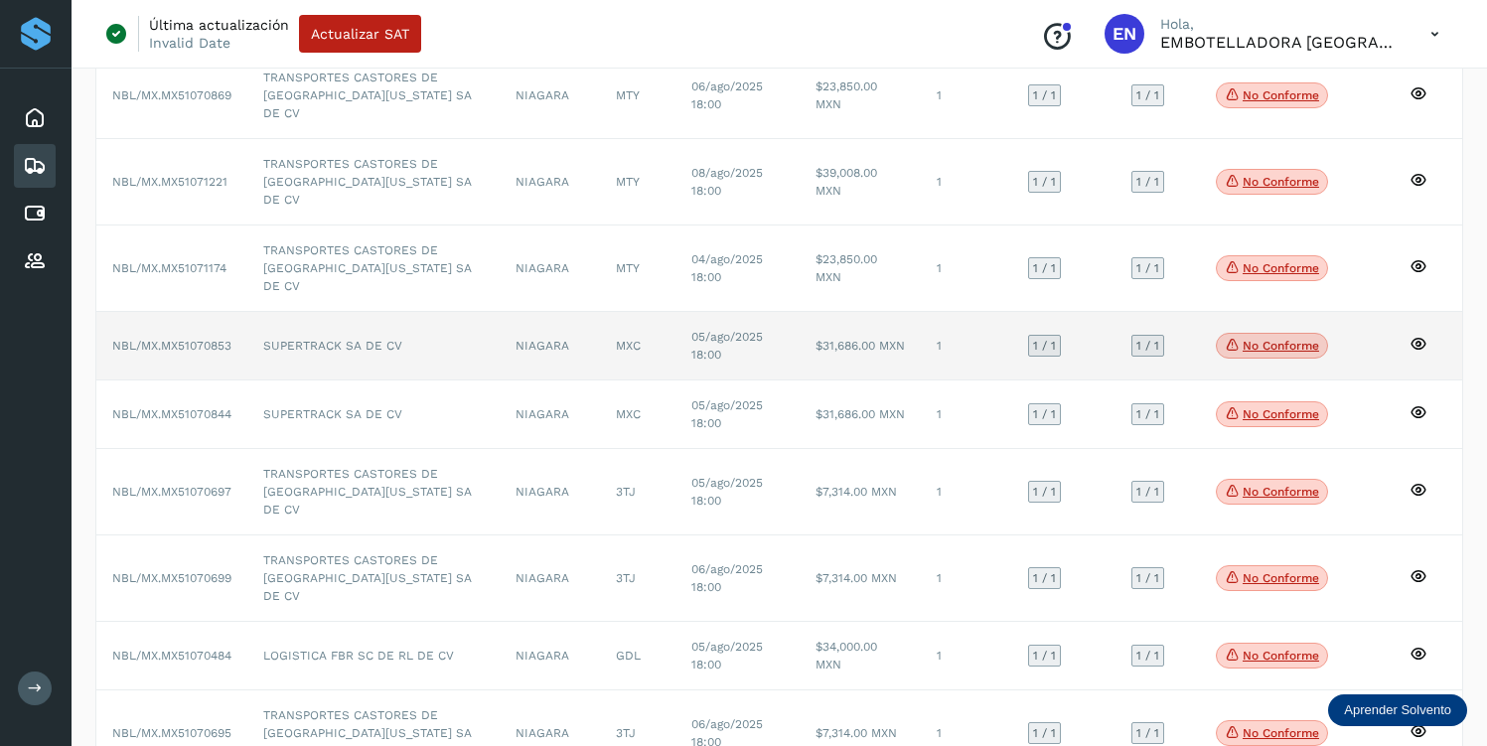
click at [1272, 339] on p "No conforme" at bounding box center [1281, 346] width 76 height 14
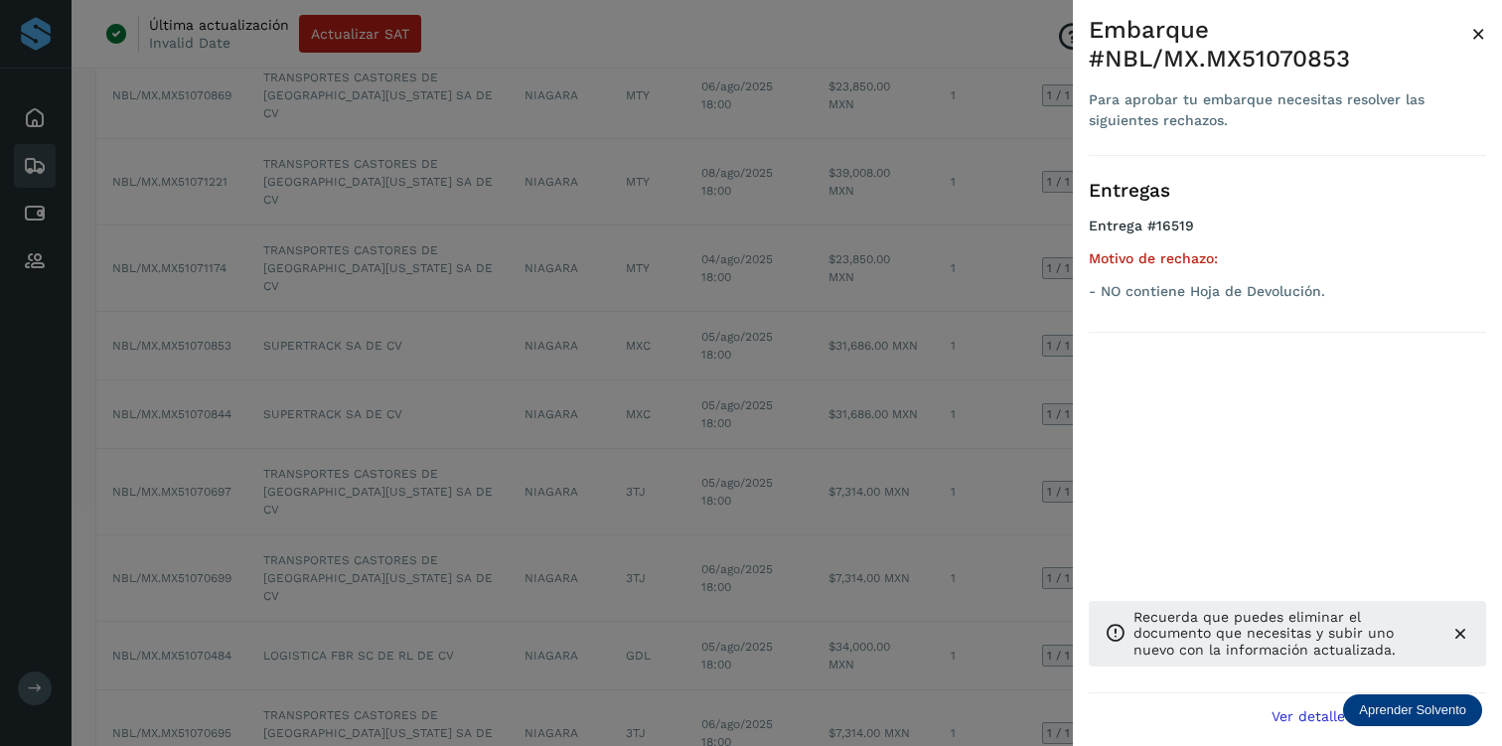
click at [1473, 31] on span "×" at bounding box center [1478, 34] width 15 height 28
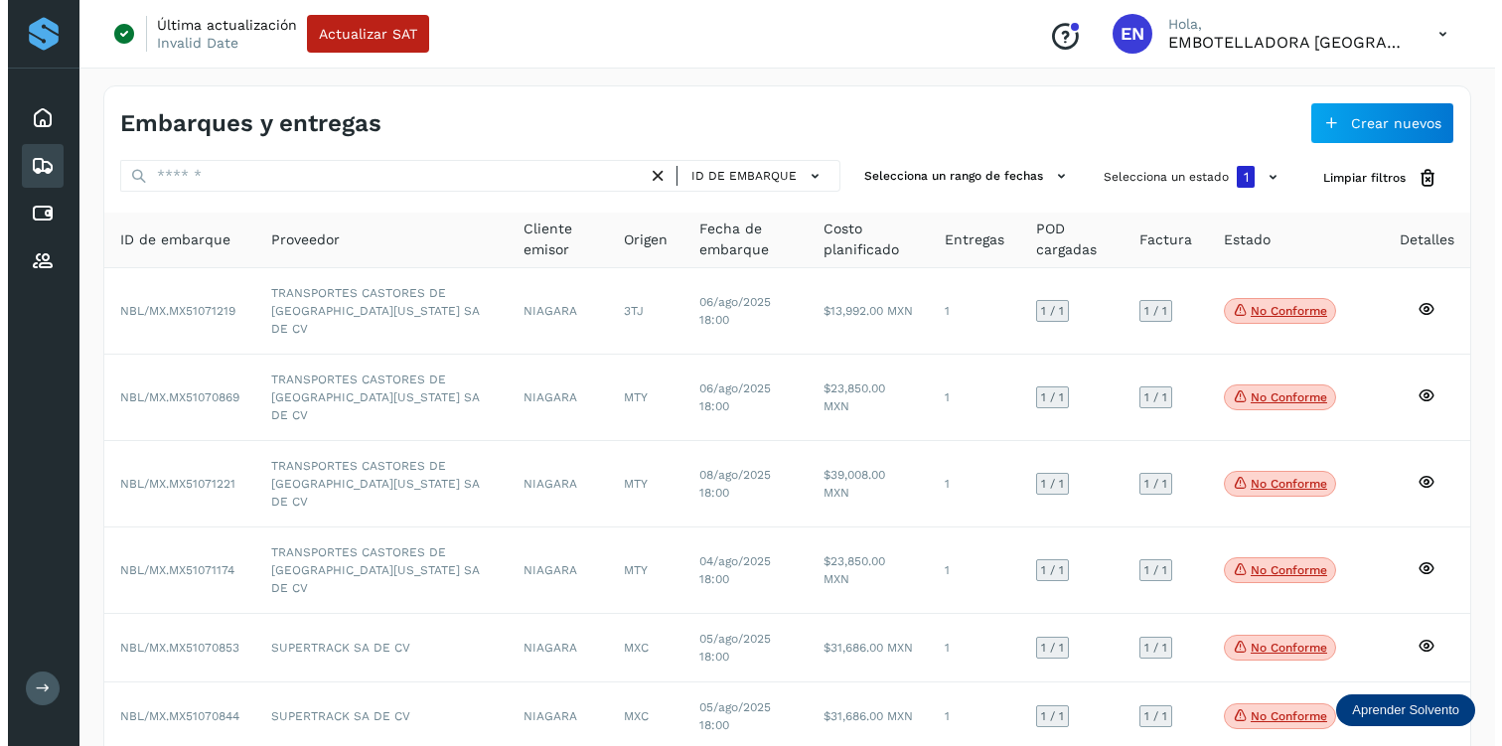
scroll to position [0, 0]
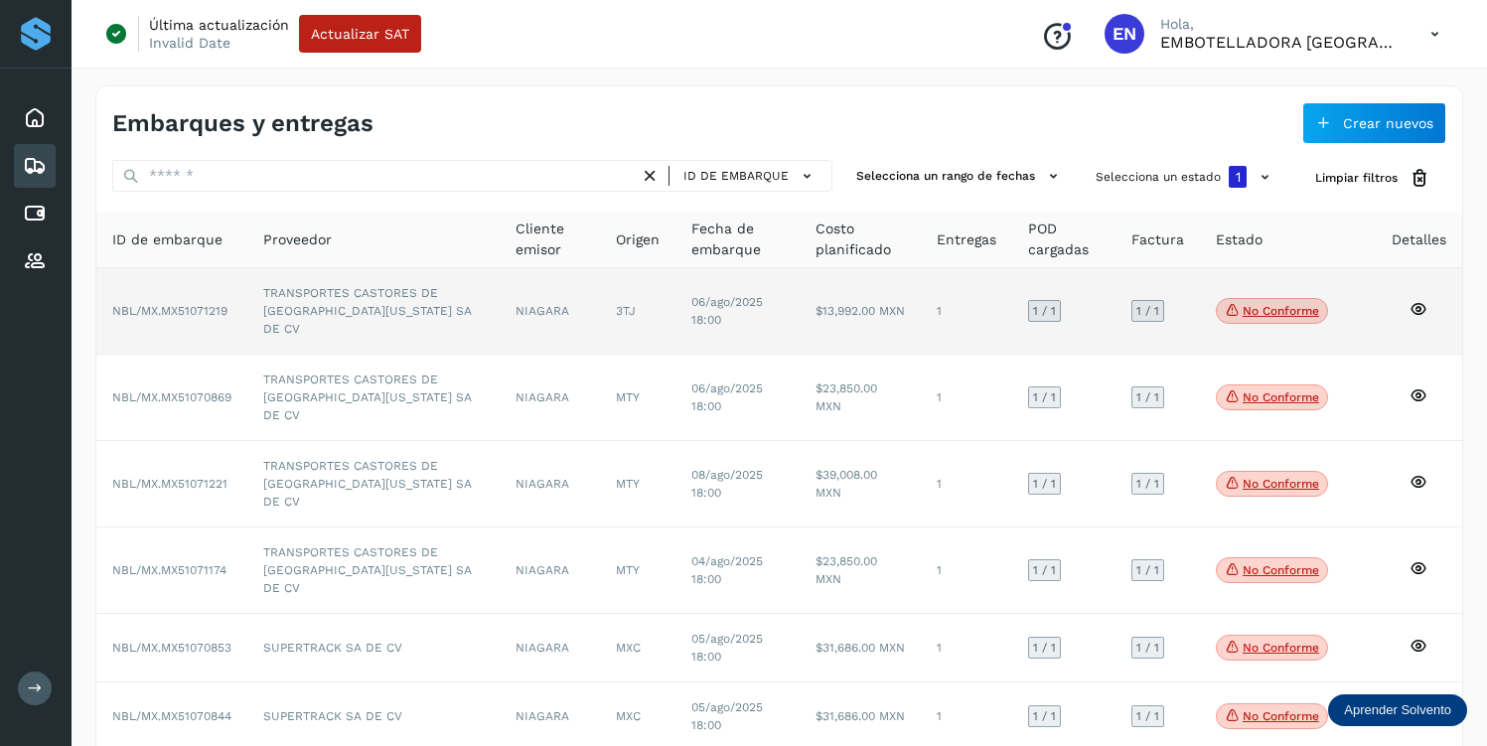
click at [1253, 304] on p "No conforme" at bounding box center [1281, 311] width 76 height 14
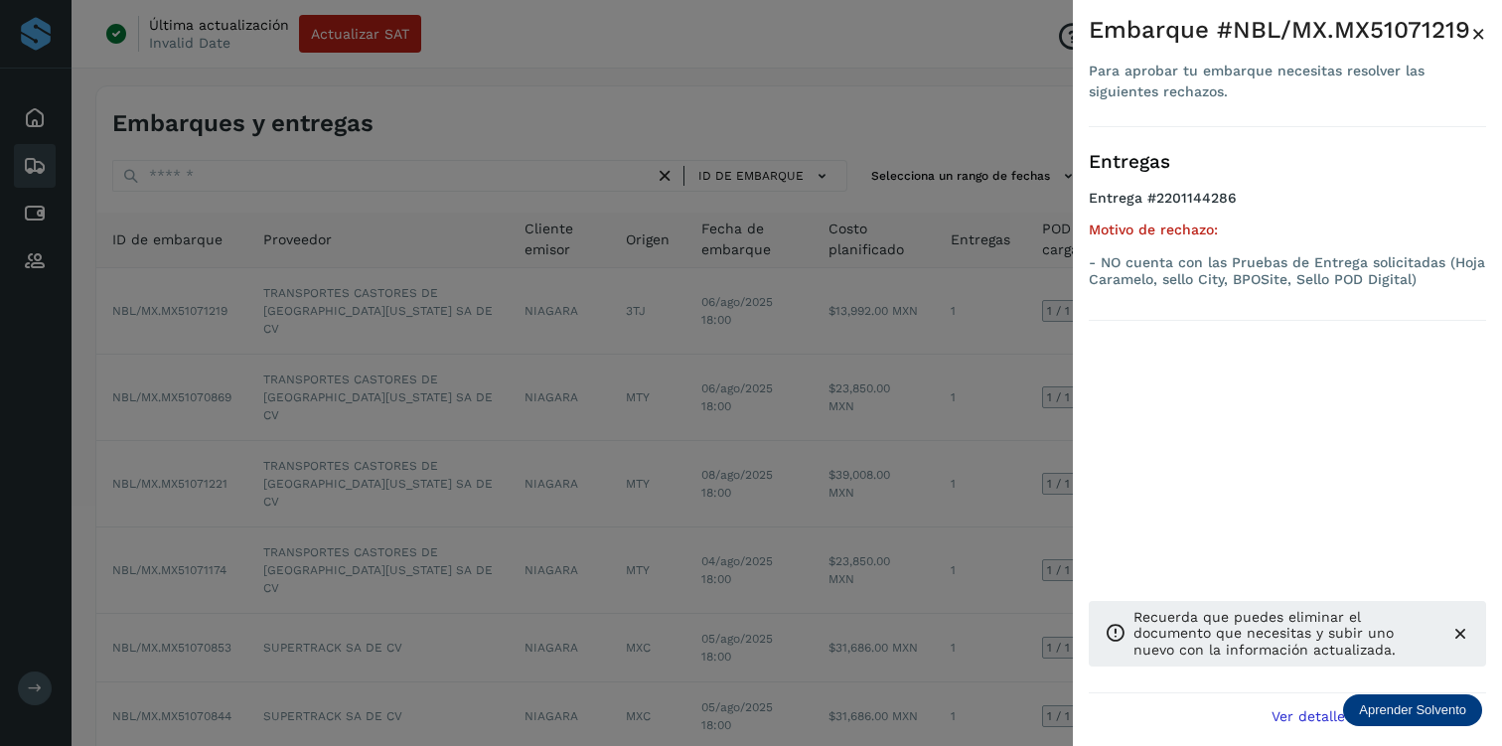
click at [1476, 33] on span "×" at bounding box center [1478, 34] width 15 height 28
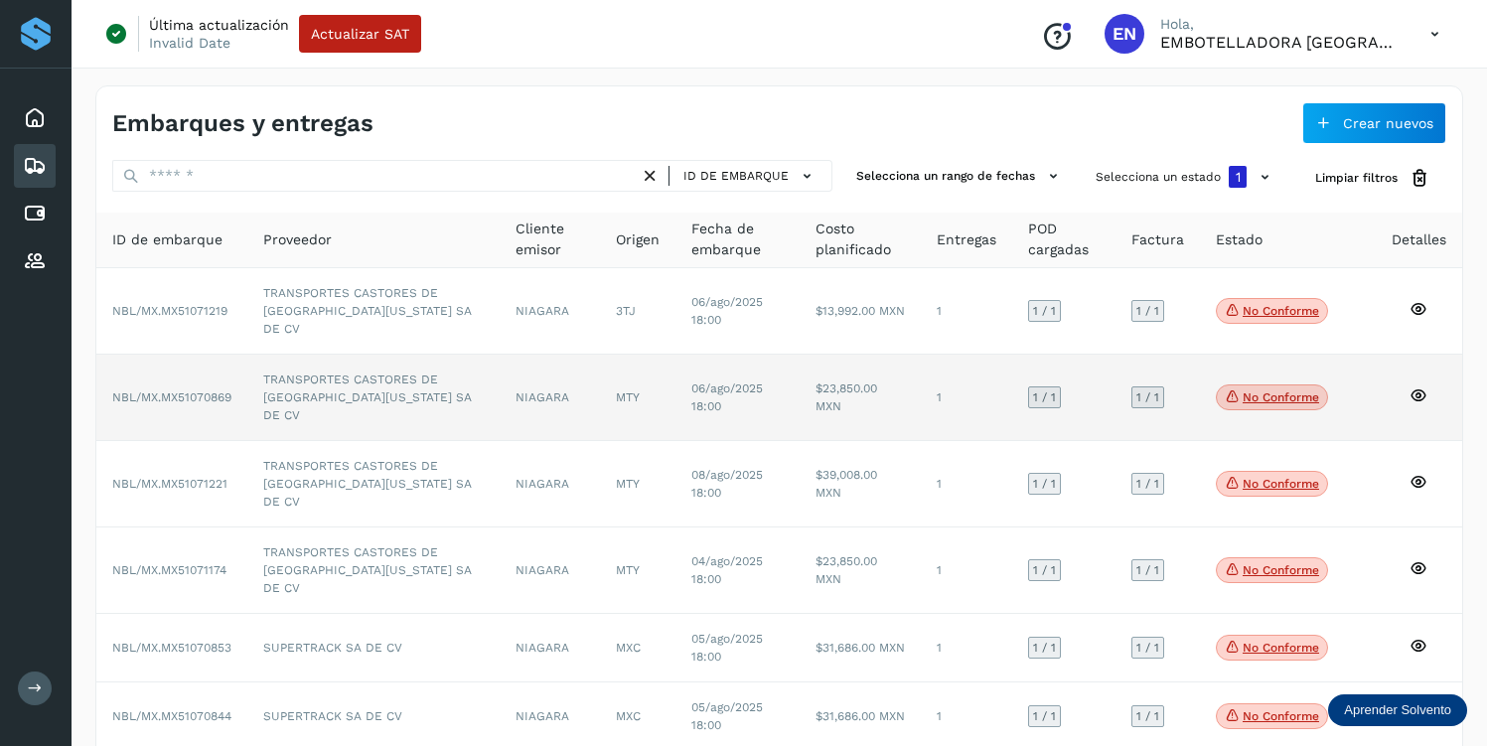
click at [1259, 390] on p "No conforme" at bounding box center [1281, 397] width 76 height 14
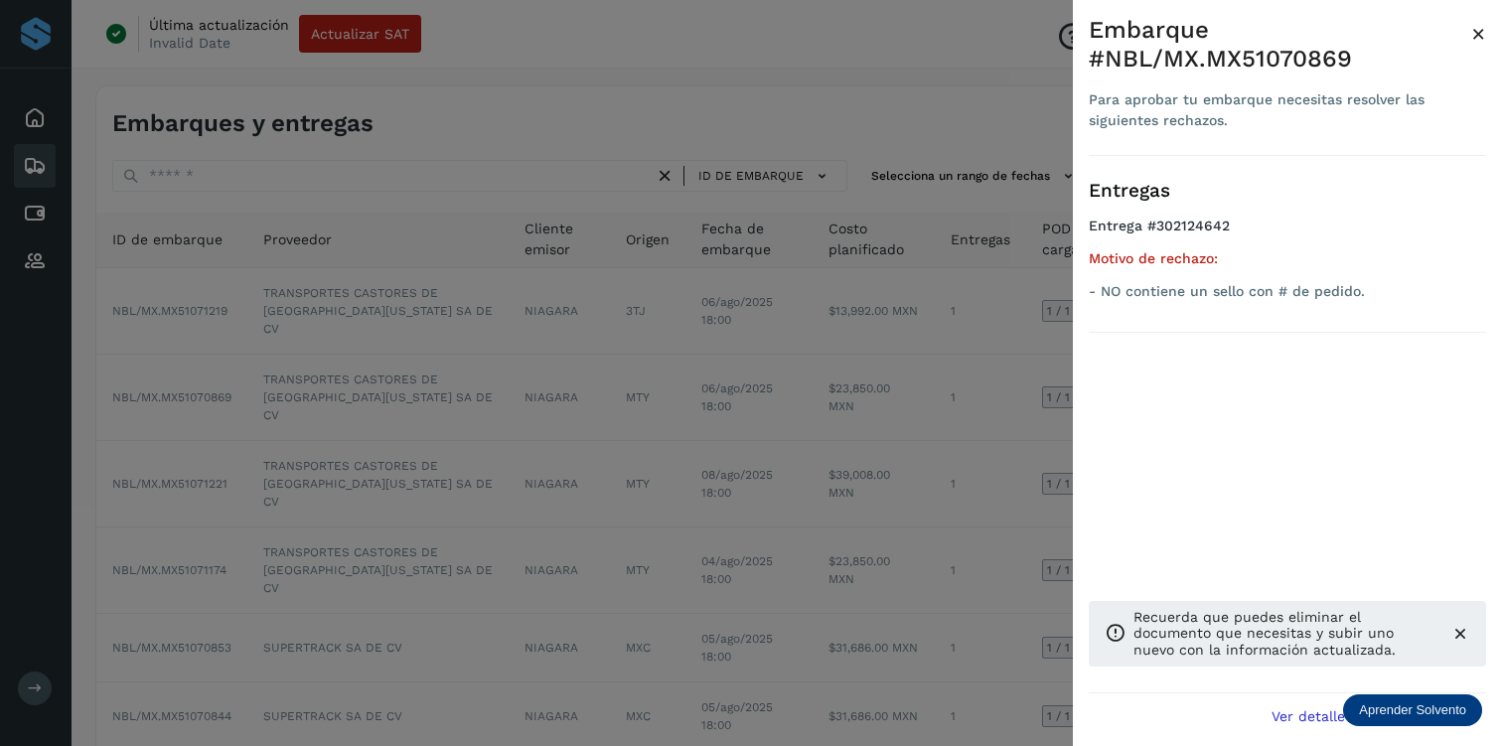
click at [1479, 33] on span "×" at bounding box center [1478, 34] width 15 height 28
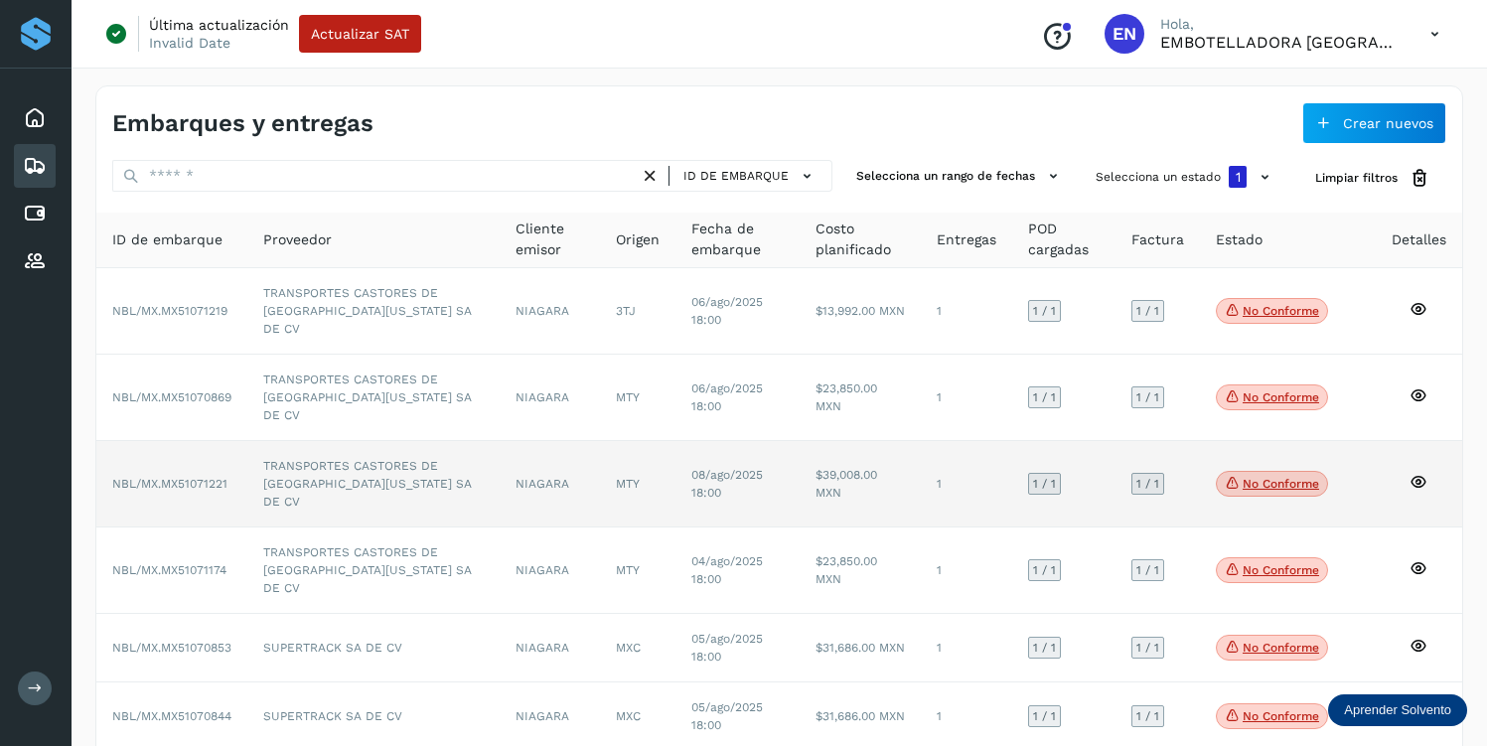
click at [1265, 477] on p "No conforme" at bounding box center [1281, 484] width 76 height 14
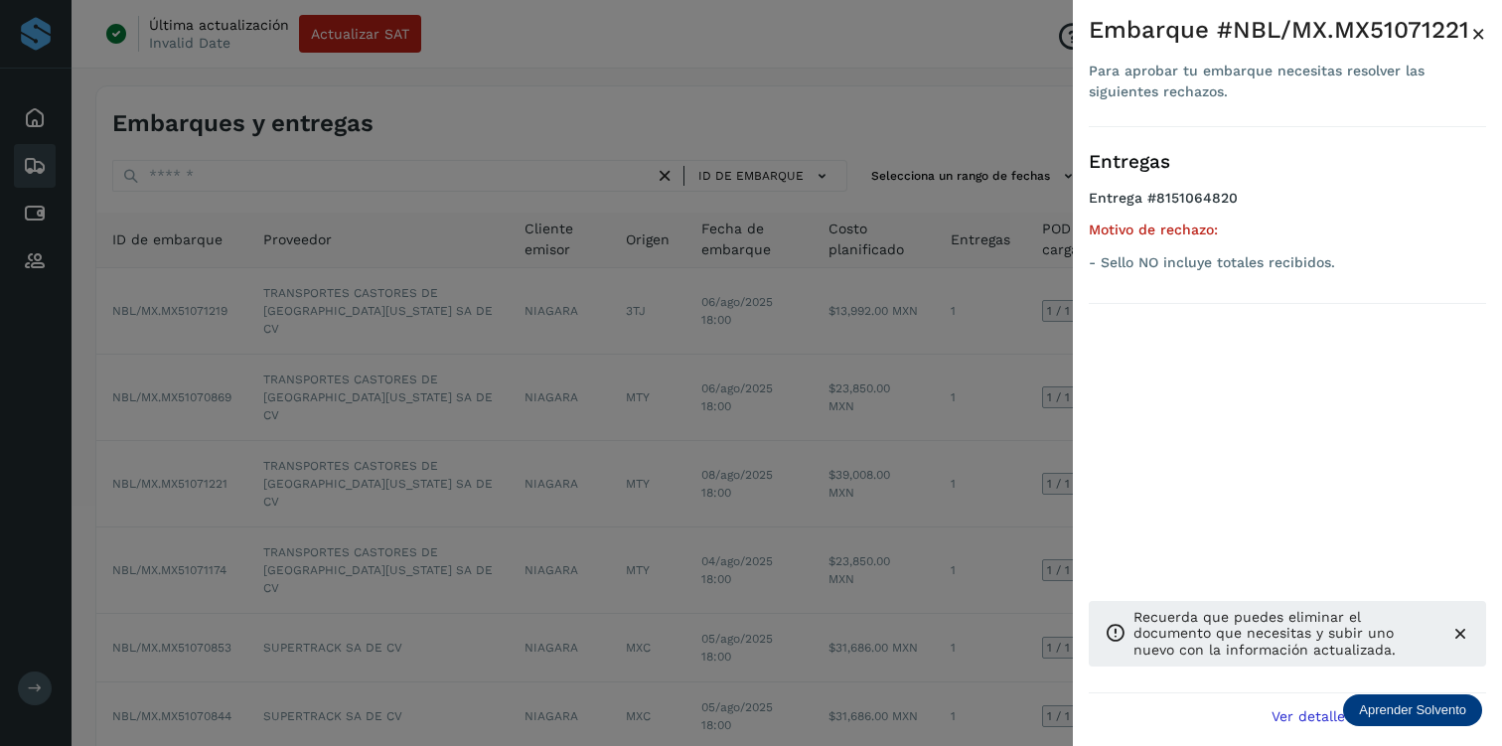
click at [1476, 34] on span "×" at bounding box center [1478, 34] width 15 height 28
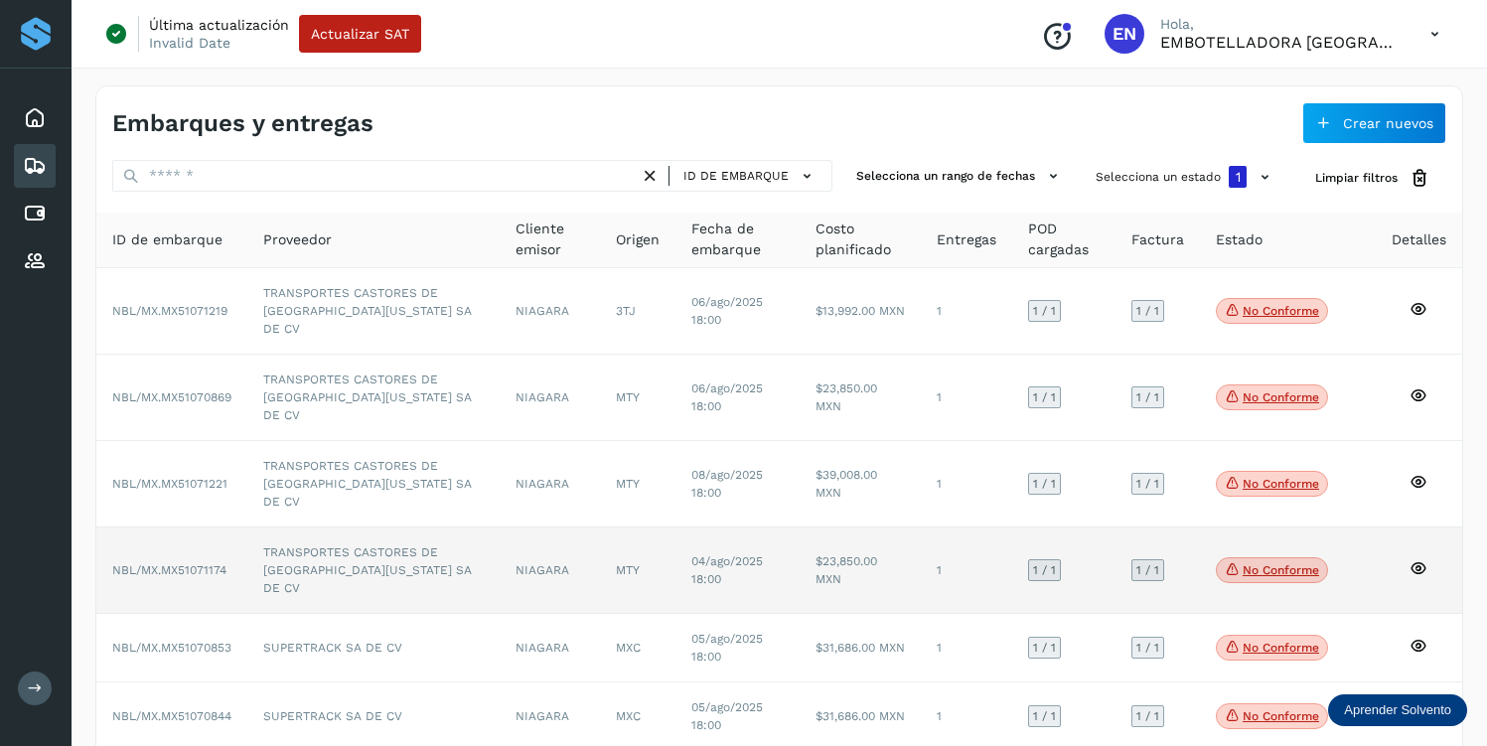
click at [1292, 563] on p "No conforme" at bounding box center [1281, 570] width 76 height 14
